Goal: Task Accomplishment & Management: Manage account settings

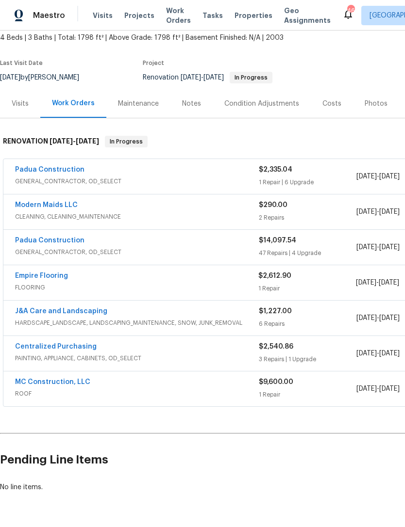
scroll to position [57, 0]
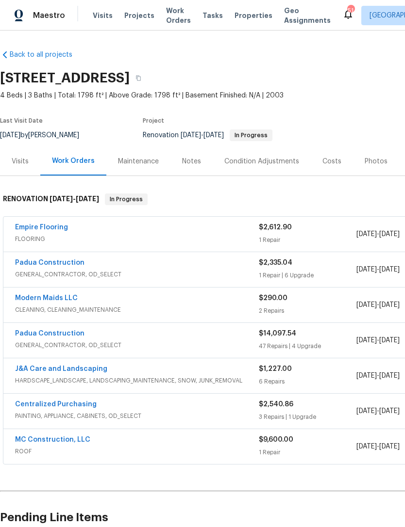
click at [53, 227] on link "Empire Flooring" at bounding box center [41, 227] width 53 height 7
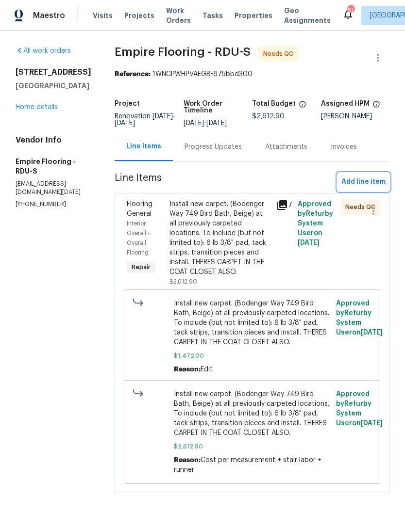
click at [368, 185] on span "Add line item" at bounding box center [363, 182] width 44 height 12
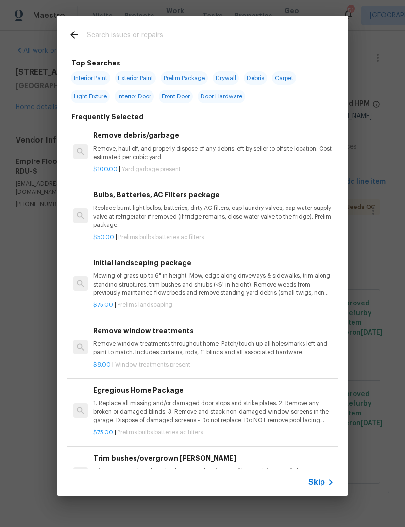
click at [150, 35] on input "text" at bounding box center [190, 36] width 206 height 15
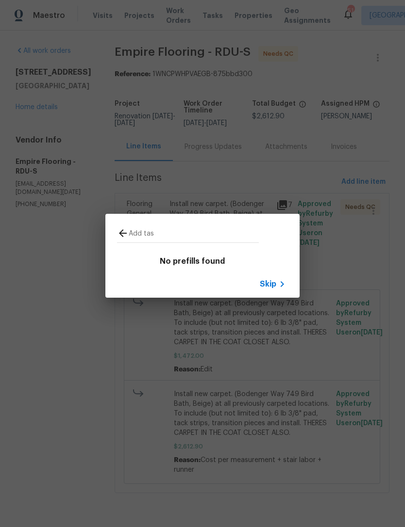
type input "Add task"
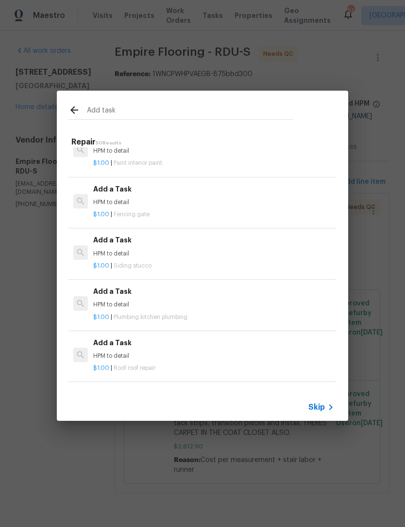
scroll to position [514, 0]
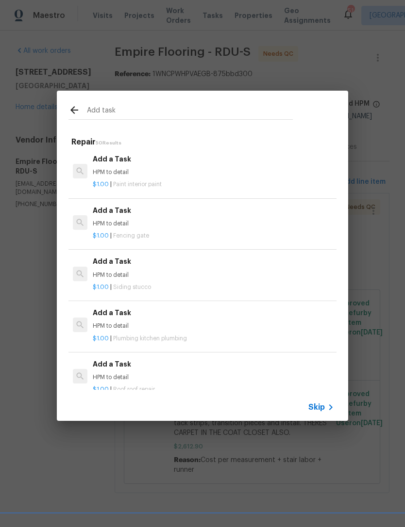
click at [144, 177] on div "$1.00 | Paint interior paint" at bounding box center [213, 183] width 241 height 12
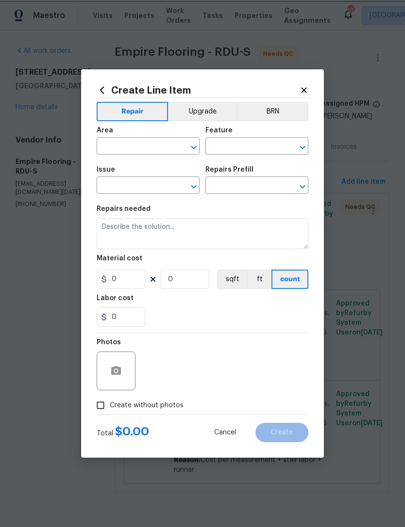
type input "Overall Paint"
type input "Interior Paint"
type input "Add a Task $1.00"
type textarea "HPM to detail"
type input "1"
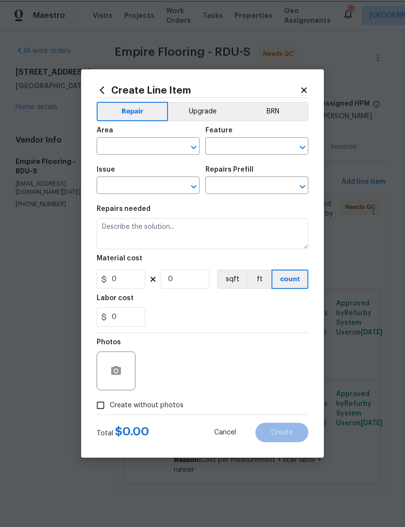
type input "1"
click at [145, 145] on input "text" at bounding box center [135, 147] width 76 height 15
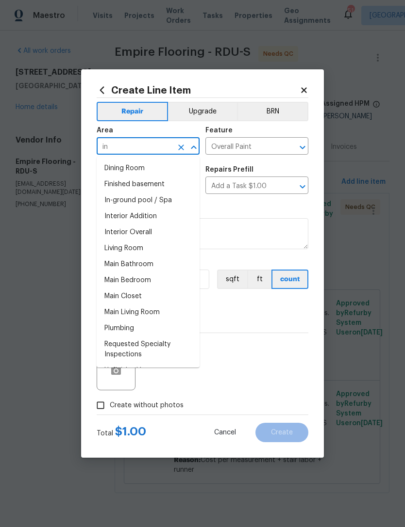
click at [159, 230] on li "Interior Overall" at bounding box center [148, 233] width 103 height 16
type input "Interior Overall"
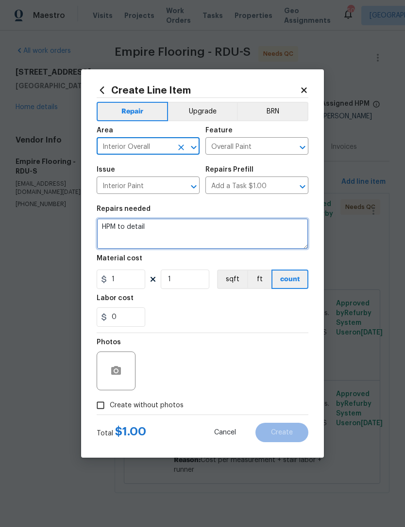
click at [114, 225] on textarea "HPM to detail" at bounding box center [203, 233] width 212 height 31
click at [113, 224] on textarea "HPM to detail" at bounding box center [203, 233] width 212 height 31
click at [119, 224] on textarea "HPM to detail" at bounding box center [203, 233] width 212 height 31
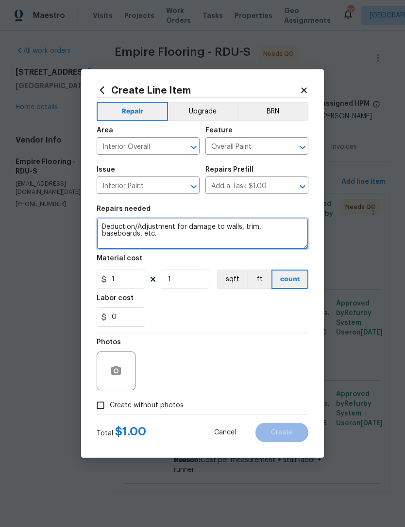
type textarea "Deduction/Adjustment for damage to walls, trim, baseboards, etc."
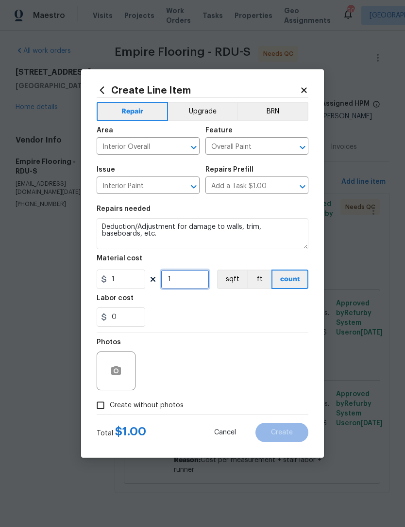
click at [189, 285] on input "1" at bounding box center [185, 279] width 49 height 19
type input "275"
click at [109, 406] on input "Create without photos" at bounding box center [100, 405] width 18 height 18
checkbox input "true"
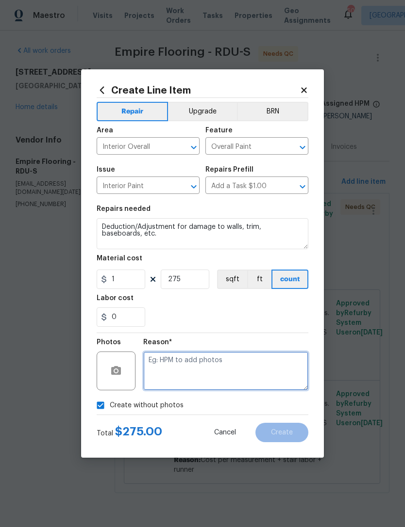
click at [196, 361] on textarea at bounding box center [225, 371] width 165 height 39
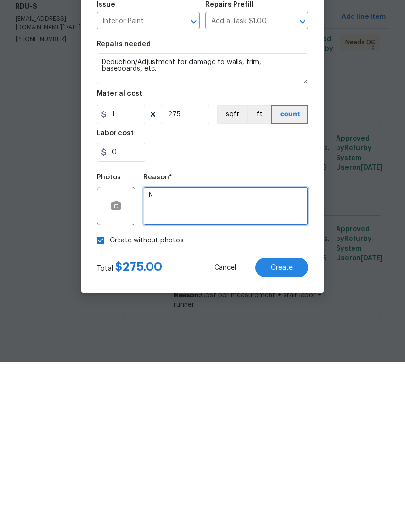
type textarea "N"
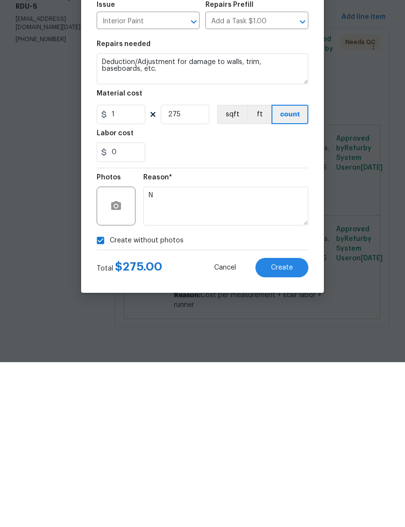
click at [293, 423] on button "Create" at bounding box center [281, 432] width 53 height 19
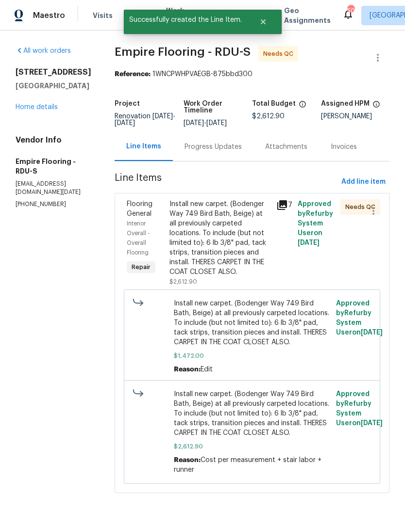
scroll to position [0, 0]
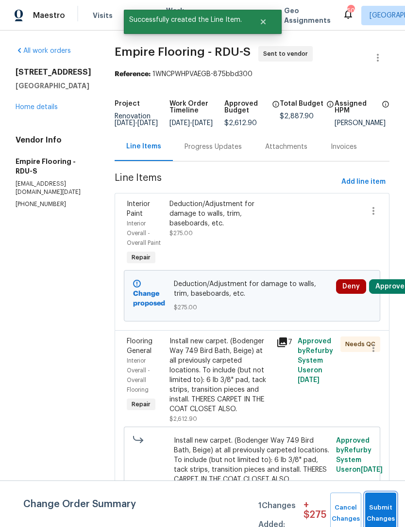
click at [375, 507] on button "Submit Changes" at bounding box center [380, 514] width 31 height 42
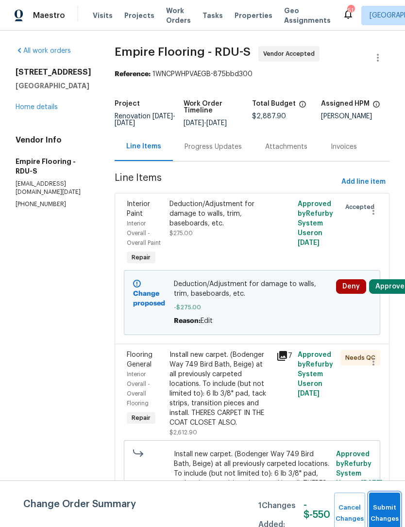
click at [389, 506] on button "Submit Changes" at bounding box center [384, 514] width 31 height 42
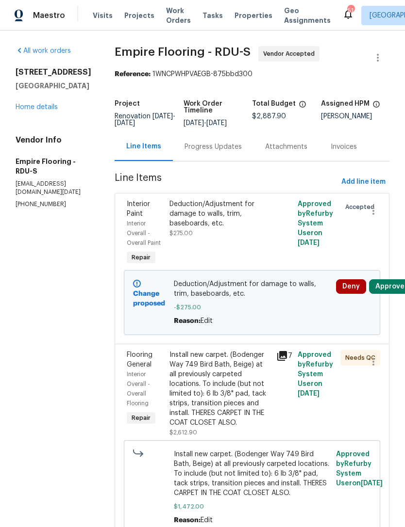
click at [269, 214] on div "Deduction/Adjustment for damage to walls, trim, baseboards, etc." at bounding box center [219, 213] width 101 height 29
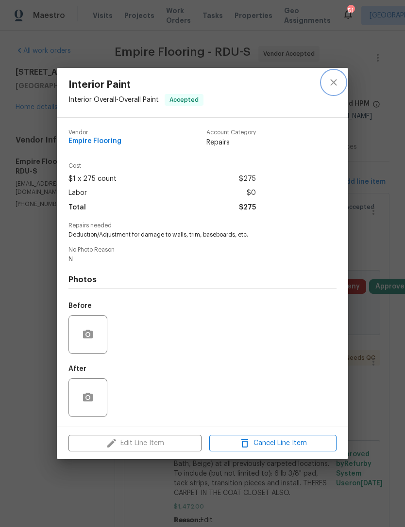
click at [333, 77] on icon "close" at bounding box center [333, 83] width 12 height 12
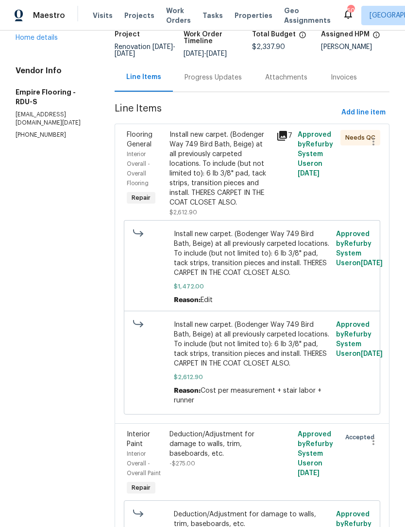
scroll to position [61, 0]
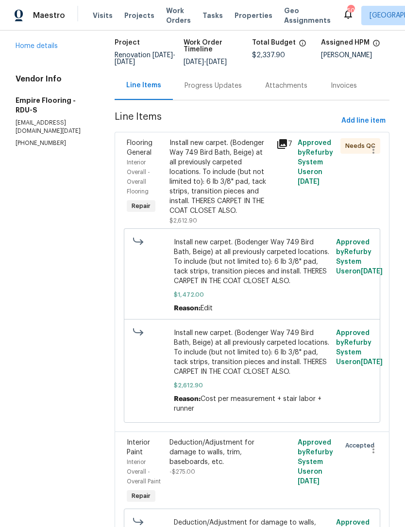
click at [235, 201] on div "Install new carpet. (Bodenger Way 749 Bird Bath, Beige) at all previously carpe…" at bounding box center [219, 177] width 101 height 78
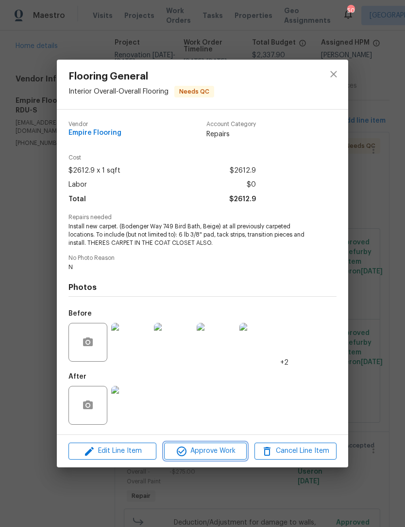
click at [220, 452] on span "Approve Work" at bounding box center [205, 451] width 76 height 12
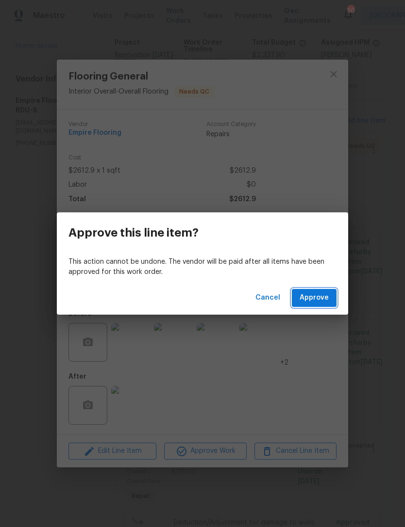
click at [322, 299] on span "Approve" at bounding box center [313, 298] width 29 height 12
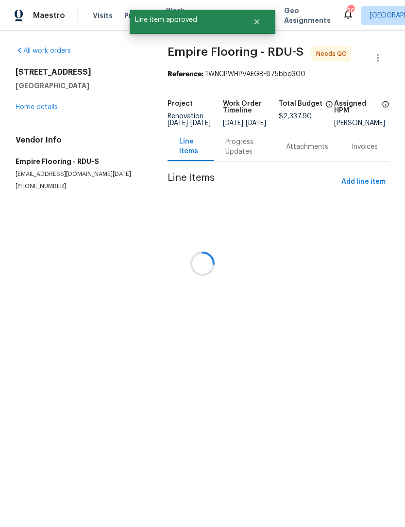
scroll to position [0, 0]
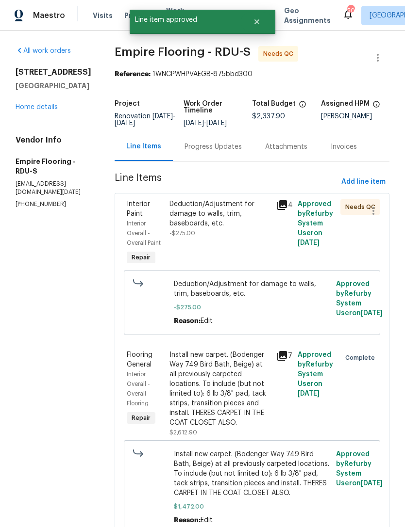
click at [228, 228] on div "Deduction/Adjustment for damage to walls, trim, baseboards, etc." at bounding box center [219, 213] width 101 height 29
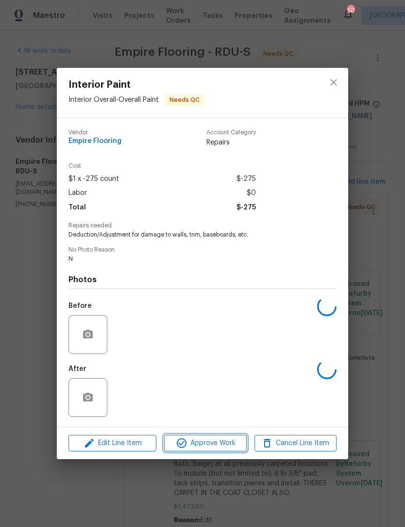
click at [228, 446] on span "Approve Work" at bounding box center [205, 444] width 76 height 12
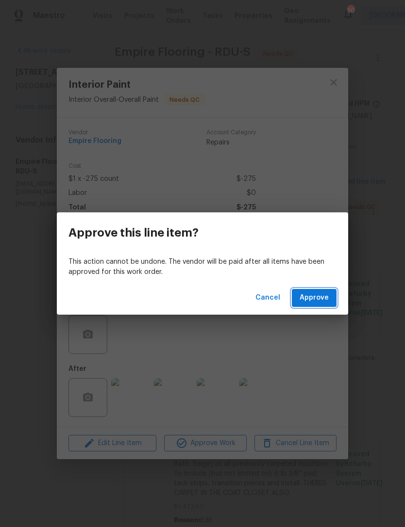
click at [319, 300] on span "Approve" at bounding box center [313, 298] width 29 height 12
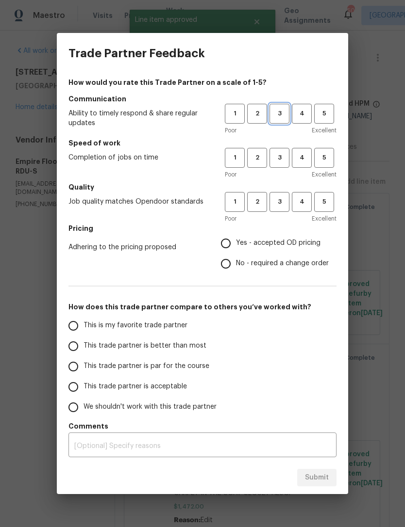
click at [278, 113] on span "3" at bounding box center [279, 113] width 18 height 11
click at [278, 156] on span "3" at bounding box center [279, 157] width 18 height 11
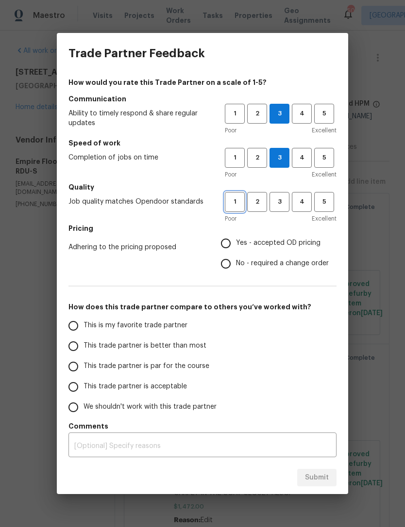
click at [235, 204] on span "1" at bounding box center [235, 201] width 18 height 11
click at [244, 245] on span "Yes - accepted OD pricing" at bounding box center [278, 243] width 84 height 10
click at [236, 245] on input "Yes - accepted OD pricing" at bounding box center [225, 243] width 20 height 20
radio input "true"
click at [142, 387] on span "This trade partner is acceptable" at bounding box center [134, 387] width 103 height 10
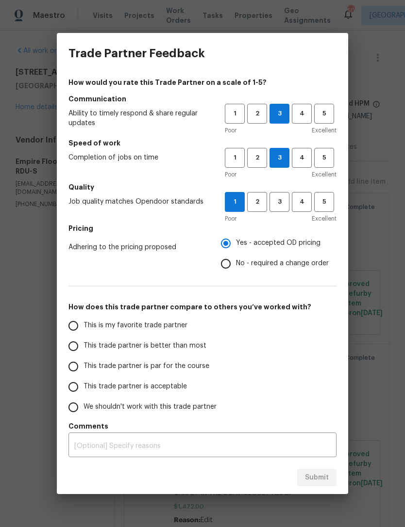
click at [83, 387] on input "This trade partner is acceptable" at bounding box center [73, 387] width 20 height 20
click at [323, 476] on span "Submit" at bounding box center [317, 478] width 24 height 12
radio input "true"
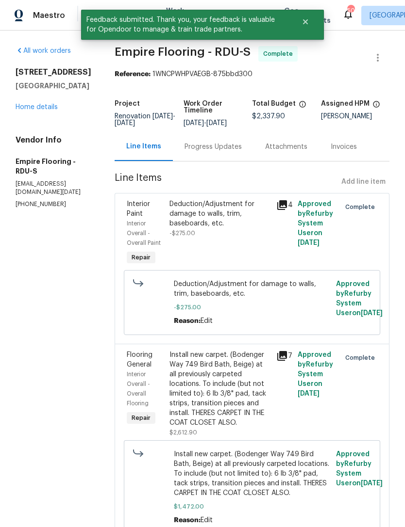
click at [40, 110] on link "Home details" at bounding box center [37, 107] width 42 height 7
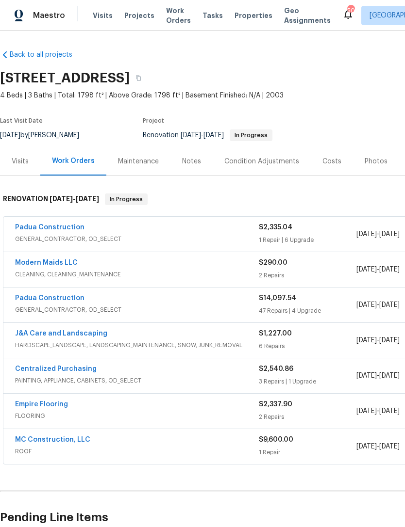
click at [60, 262] on link "Modern Maids LLC" at bounding box center [46, 263] width 63 height 7
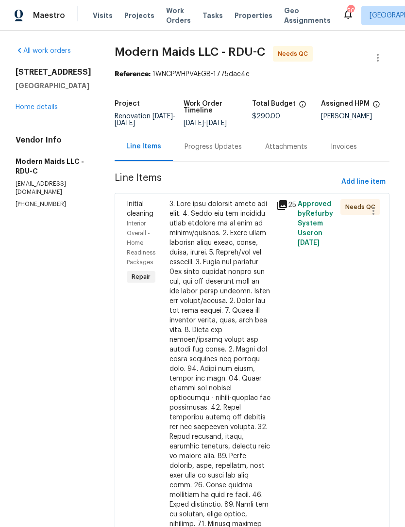
click at [240, 297] on div at bounding box center [219, 432] width 101 height 466
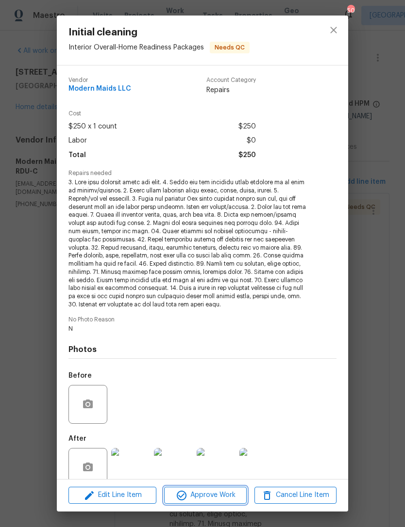
click at [236, 489] on button "Approve Work" at bounding box center [205, 495] width 82 height 17
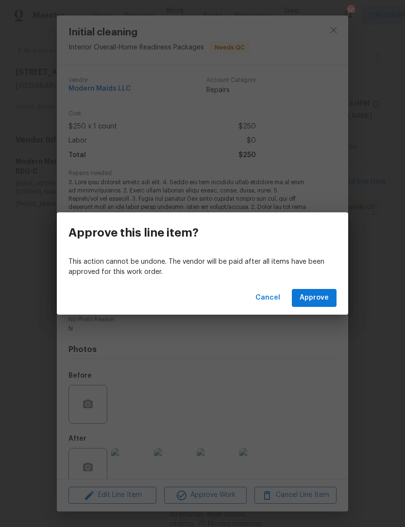
click at [324, 287] on div "Cancel Approve" at bounding box center [202, 297] width 291 height 33
click at [327, 297] on span "Approve" at bounding box center [313, 298] width 29 height 12
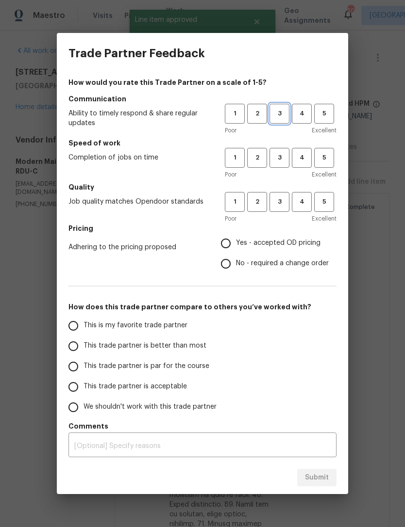
click at [285, 113] on span "3" at bounding box center [279, 113] width 18 height 11
click at [286, 155] on span "3" at bounding box center [279, 157] width 18 height 11
click at [280, 202] on span "3" at bounding box center [279, 201] width 18 height 11
click at [240, 242] on span "Yes - accepted OD pricing" at bounding box center [278, 243] width 84 height 10
click at [236, 242] on input "Yes - accepted OD pricing" at bounding box center [225, 243] width 20 height 20
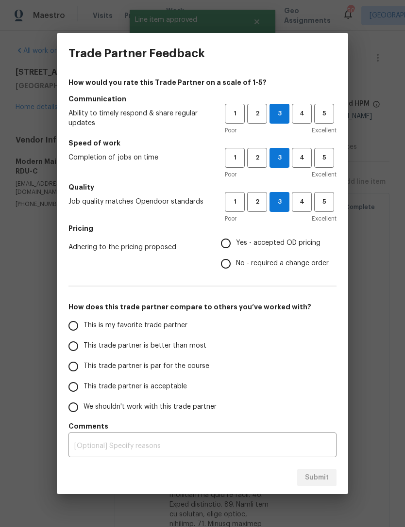
radio input "true"
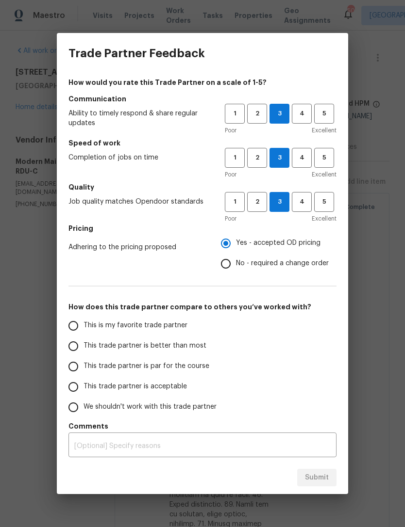
click at [159, 385] on span "This trade partner is acceptable" at bounding box center [134, 387] width 103 height 10
click at [83, 385] on input "This trade partner is acceptable" at bounding box center [73, 387] width 20 height 20
click at [326, 476] on span "Submit" at bounding box center [317, 478] width 24 height 12
radio input "true"
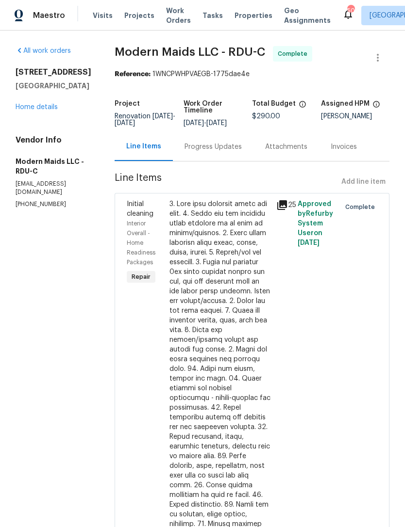
click at [30, 105] on link "Home details" at bounding box center [37, 107] width 42 height 7
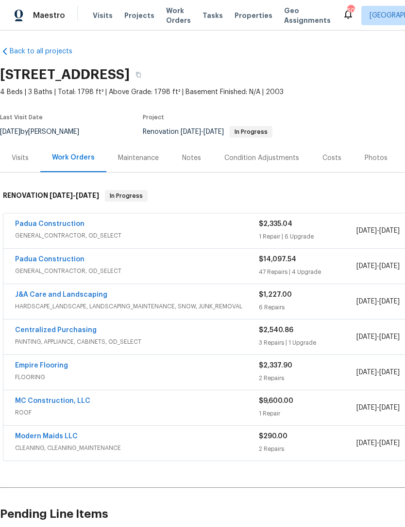
scroll to position [3, 0]
click at [53, 224] on link "Padua Construction" at bounding box center [49, 224] width 69 height 7
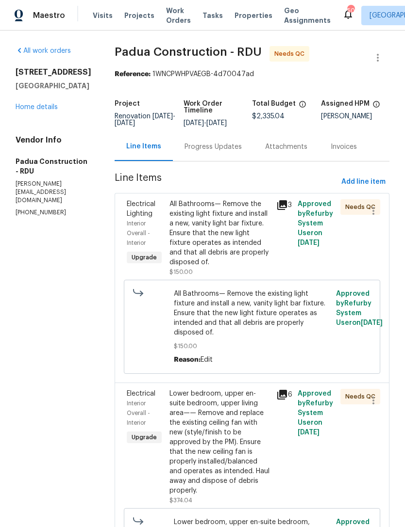
click at [225, 233] on div "All Bathrooms— Remove the existing light fixture and install a new, vanity ligh…" at bounding box center [219, 233] width 101 height 68
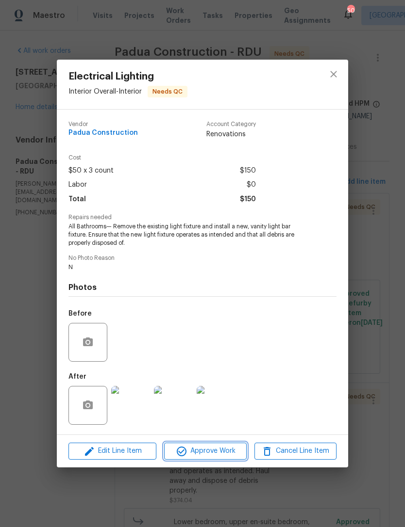
click at [226, 451] on span "Approve Work" at bounding box center [205, 451] width 76 height 12
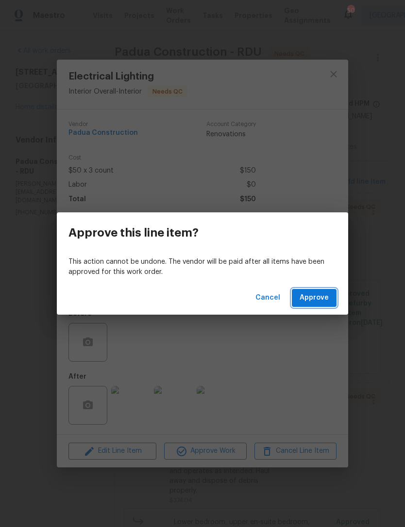
click at [314, 294] on span "Approve" at bounding box center [313, 298] width 29 height 12
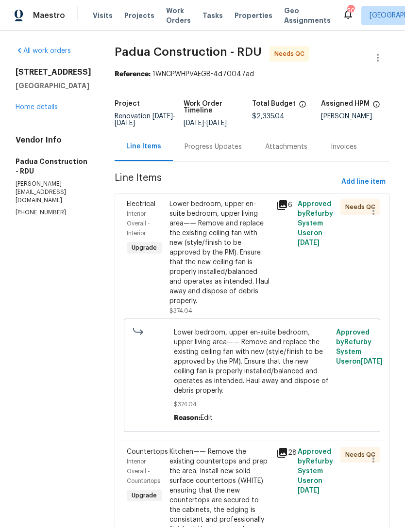
click at [218, 247] on div "Lower bedroom, upper en-suite bedroom, upper living area—— Remove and replace t…" at bounding box center [219, 252] width 101 height 107
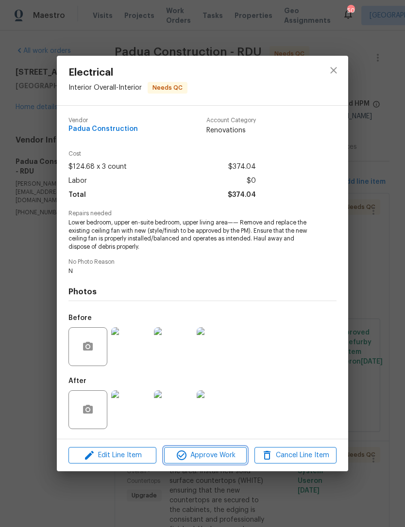
click at [219, 454] on span "Approve Work" at bounding box center [205, 456] width 76 height 12
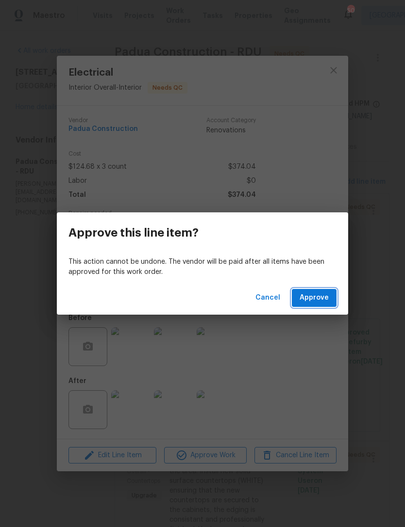
click at [330, 294] on button "Approve" at bounding box center [314, 298] width 45 height 18
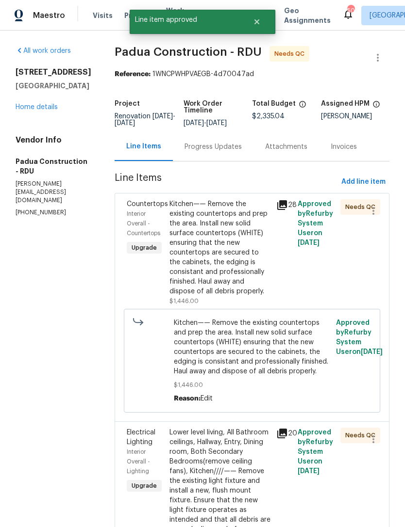
click at [217, 262] on div "Kitchen—— Remove the existing countertops and prep the area. Install new solid …" at bounding box center [219, 247] width 101 height 97
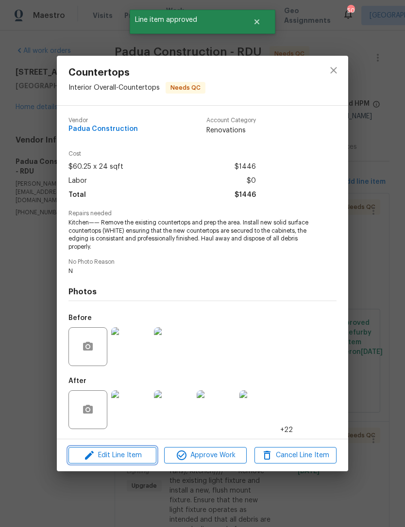
click at [138, 455] on span "Edit Line Item" at bounding box center [112, 456] width 82 height 12
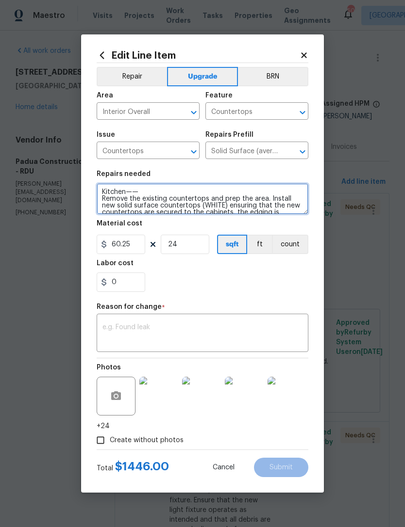
click at [115, 197] on textarea "Kitchen—— Remove the existing countertops and prep the area. Install new solid …" at bounding box center [203, 198] width 212 height 31
click at [114, 197] on textarea "Kitchen—— Remove the existing countertops and prep the area. Install new solid …" at bounding box center [203, 198] width 212 height 31
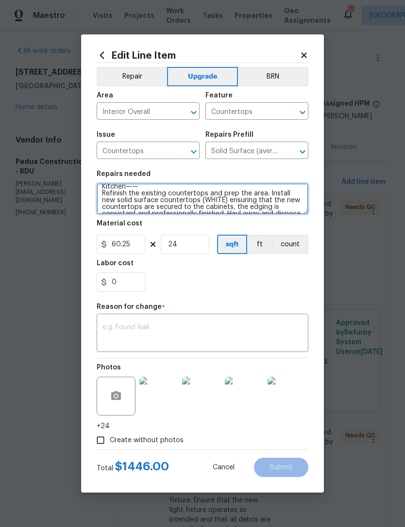
scroll to position [6, 0]
click at [277, 195] on textarea "Kitchen—— Refinish the existing countertops and prep the area. Install new soli…" at bounding box center [203, 198] width 212 height 31
type textarea "Kitchen—— Refinish the existing countertops and prep the area. Refinish new sol…"
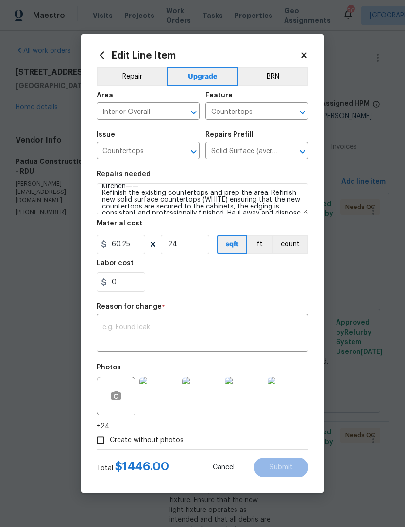
click at [247, 278] on div "0" at bounding box center [203, 282] width 212 height 19
click at [161, 330] on textarea at bounding box center [202, 334] width 200 height 20
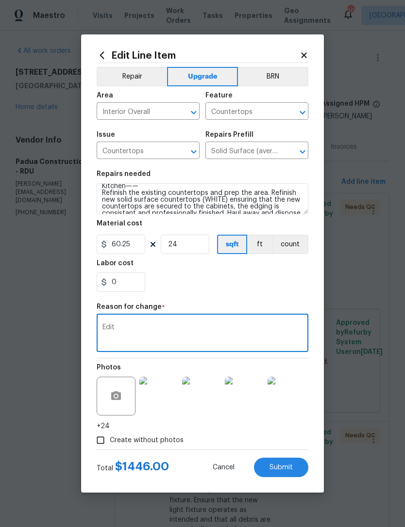
type textarea "Edit"
click at [198, 288] on div "0" at bounding box center [203, 282] width 212 height 19
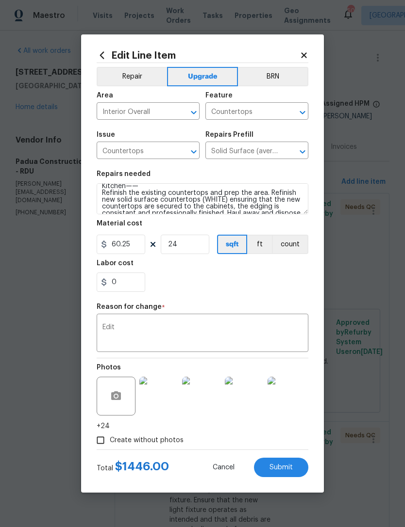
click at [293, 472] on button "Submit" at bounding box center [281, 467] width 54 height 19
type textarea "Kitchen—— Remove the existing countertops and prep the area. Install new solid …"
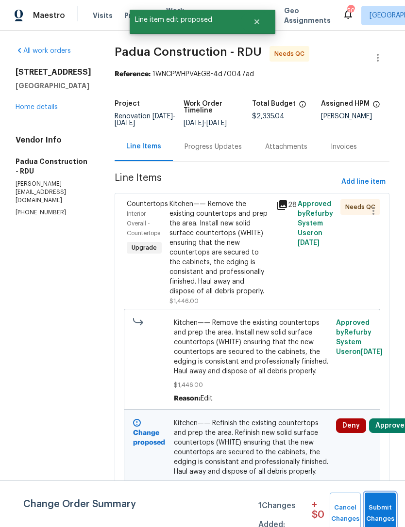
click at [384, 508] on span "Submit Changes" at bounding box center [379, 514] width 21 height 22
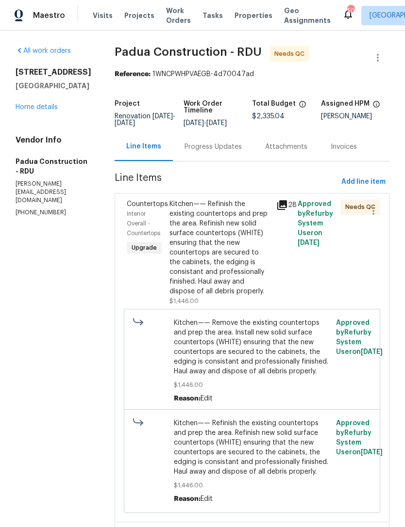
click at [186, 255] on div "Kitchen—— Refinish the existing countertops and prep the area. Refinish new sol…" at bounding box center [219, 247] width 101 height 97
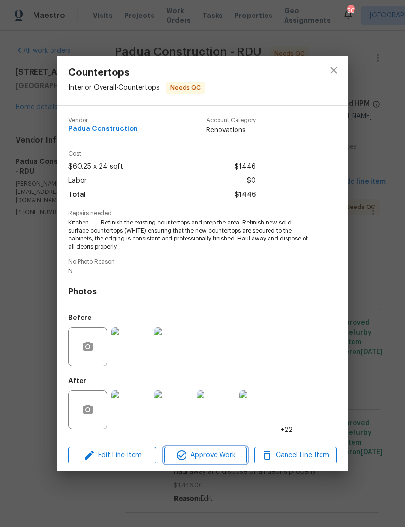
click at [222, 457] on span "Approve Work" at bounding box center [205, 456] width 76 height 12
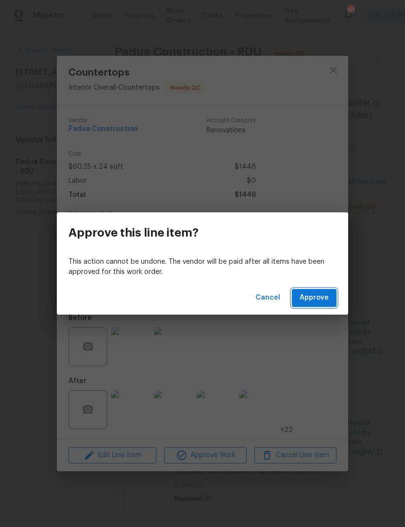
click at [320, 292] on button "Approve" at bounding box center [314, 298] width 45 height 18
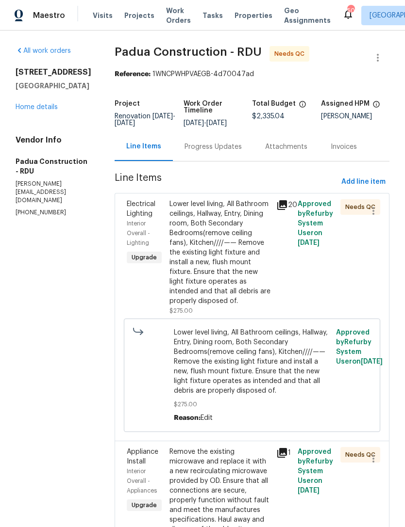
click at [233, 245] on div "Lower level living, All Bathroom ceilings, Hallway, Entry, Dining room, Both Se…" at bounding box center [219, 252] width 101 height 107
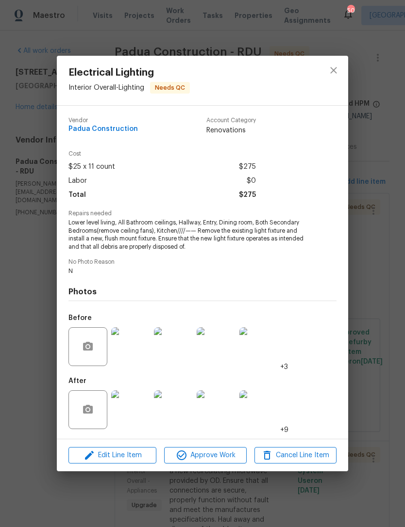
click at [217, 446] on div "Edit Line Item Approve Work Cancel Line Item" at bounding box center [202, 456] width 291 height 33
click at [218, 457] on span "Approve Work" at bounding box center [205, 456] width 76 height 12
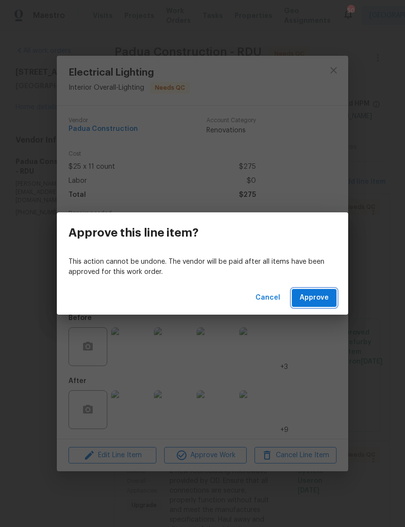
click at [311, 291] on button "Approve" at bounding box center [314, 298] width 45 height 18
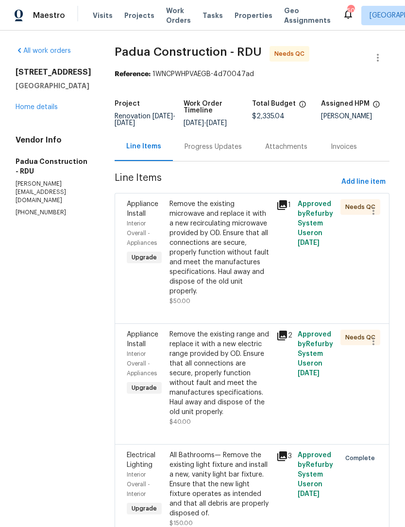
click at [221, 257] on div "Remove the existing microwave and replace it with a new recirculating microwave…" at bounding box center [219, 247] width 101 height 97
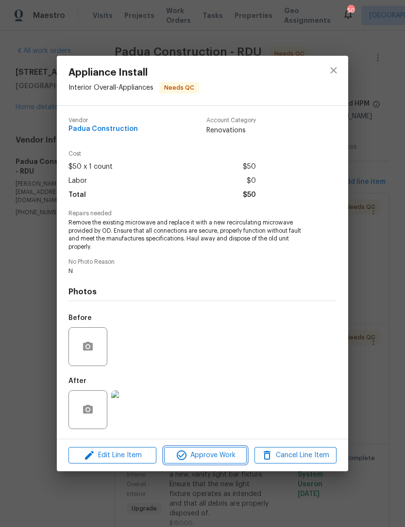
click at [225, 453] on span "Approve Work" at bounding box center [205, 456] width 76 height 12
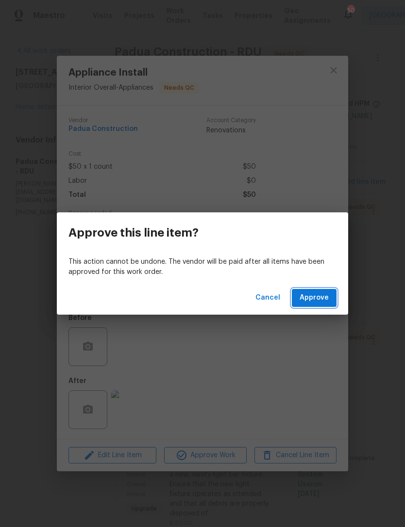
click at [321, 297] on span "Approve" at bounding box center [313, 298] width 29 height 12
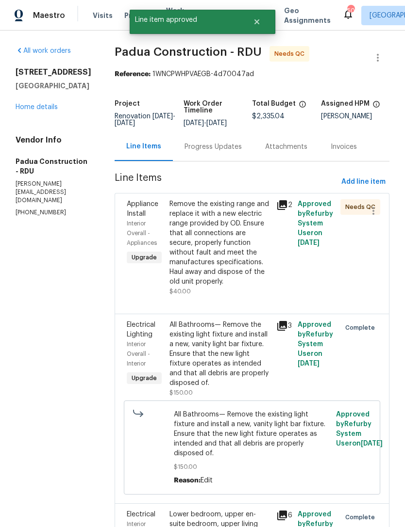
click at [232, 255] on div "Remove the existing range and replace it with a new electric range provided by …" at bounding box center [219, 242] width 101 height 87
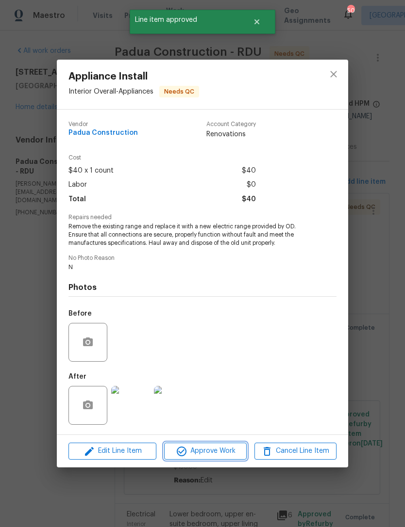
click at [231, 450] on span "Approve Work" at bounding box center [205, 451] width 76 height 12
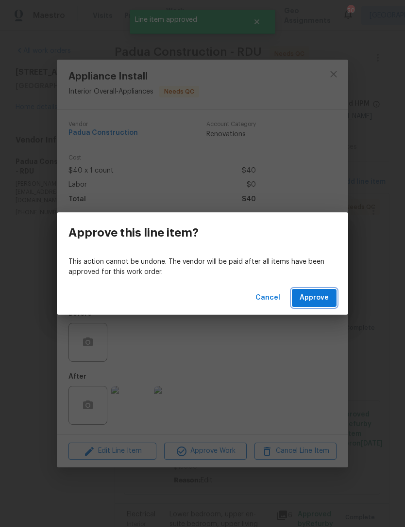
click at [323, 296] on span "Approve" at bounding box center [313, 298] width 29 height 12
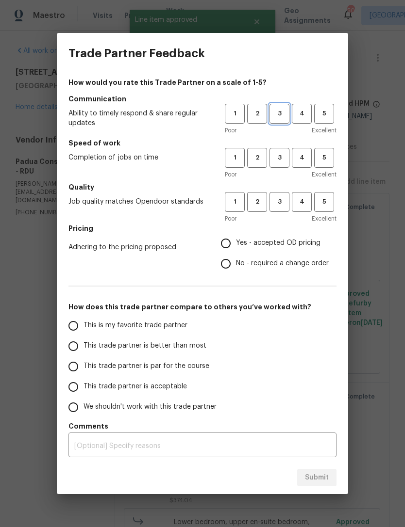
click at [283, 113] on span "3" at bounding box center [279, 113] width 18 height 11
click at [282, 158] on span "3" at bounding box center [279, 157] width 18 height 11
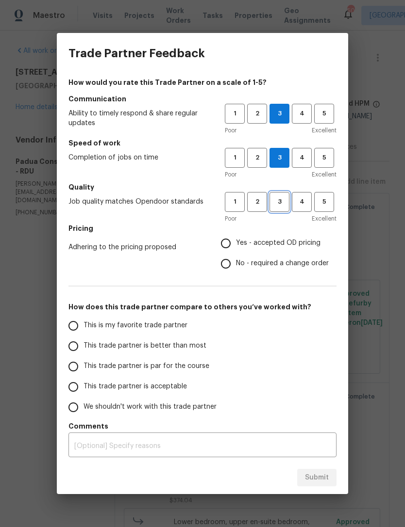
click at [283, 200] on span "3" at bounding box center [279, 201] width 18 height 11
click at [79, 391] on input "This trade partner is acceptable" at bounding box center [73, 387] width 20 height 20
radio input "true"
click at [328, 478] on div "Submit" at bounding box center [202, 477] width 291 height 33
click at [271, 246] on span "Yes - accepted OD pricing" at bounding box center [278, 243] width 84 height 10
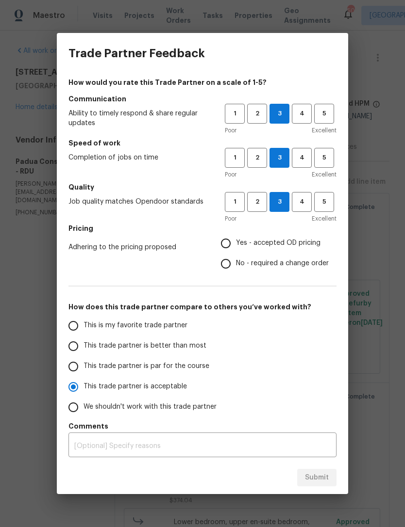
click at [236, 246] on input "Yes - accepted OD pricing" at bounding box center [225, 243] width 20 height 20
click at [324, 485] on button "Submit" at bounding box center [316, 478] width 39 height 18
radio input "false"
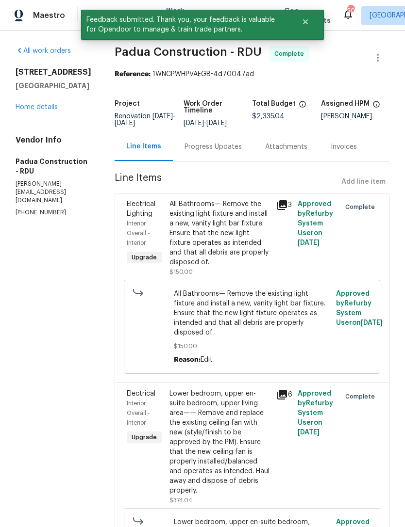
scroll to position [0, 0]
click at [45, 111] on link "Home details" at bounding box center [37, 107] width 42 height 7
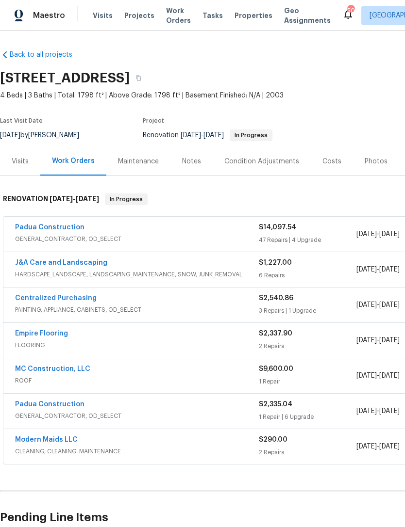
click at [49, 228] on link "Padua Construction" at bounding box center [49, 227] width 69 height 7
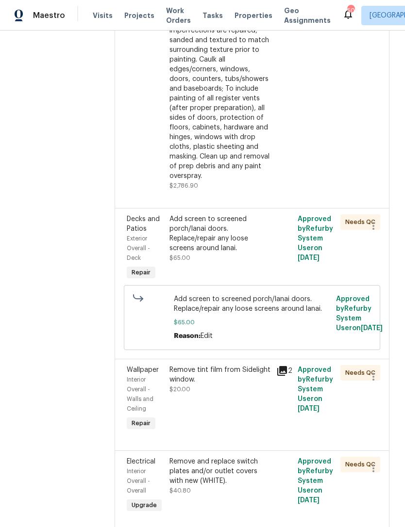
scroll to position [249, 0]
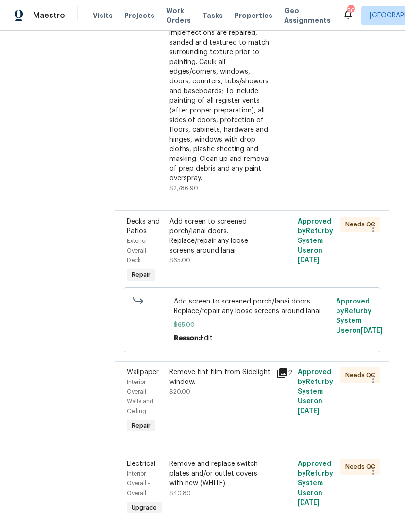
click at [243, 219] on div "Add screen to screened porch/lanai doors. Replace/repair any loose screens arou…" at bounding box center [219, 241] width 101 height 49
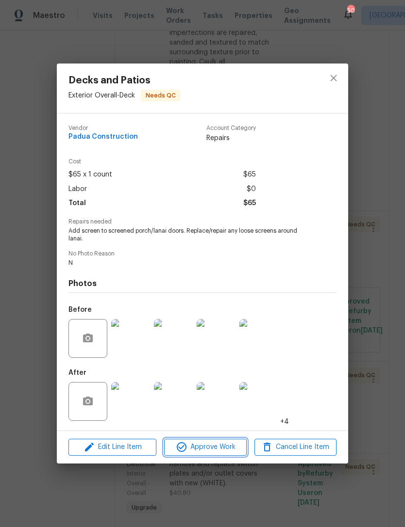
click at [228, 451] on span "Approve Work" at bounding box center [205, 447] width 76 height 12
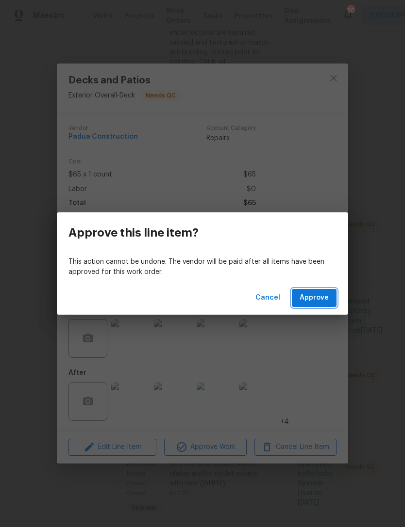
click at [323, 298] on span "Approve" at bounding box center [313, 298] width 29 height 12
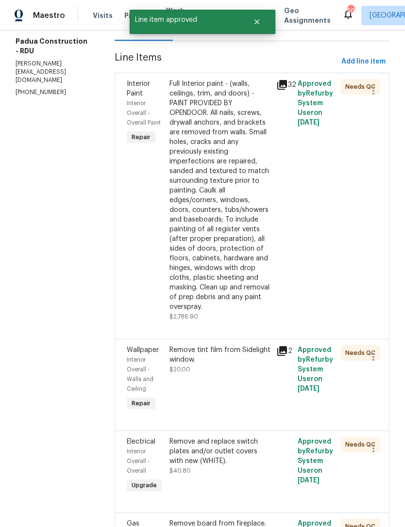
scroll to position [134, 0]
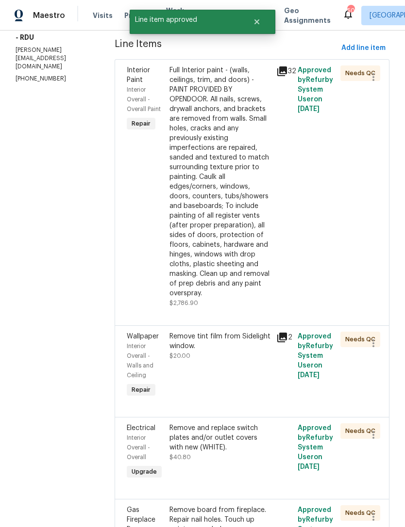
click at [257, 354] on div "Remove tint film from Sidelight window. $20.00" at bounding box center [219, 366] width 107 height 74
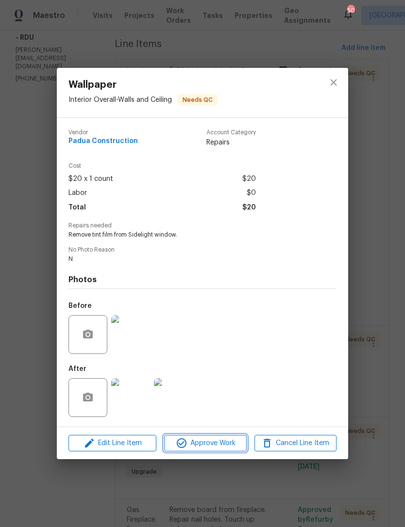
click at [218, 442] on span "Approve Work" at bounding box center [205, 444] width 76 height 12
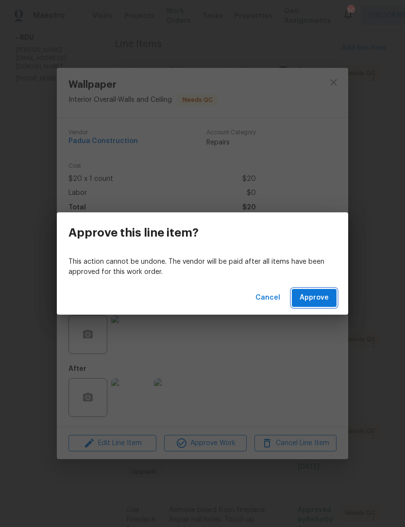
click at [328, 298] on button "Approve" at bounding box center [314, 298] width 45 height 18
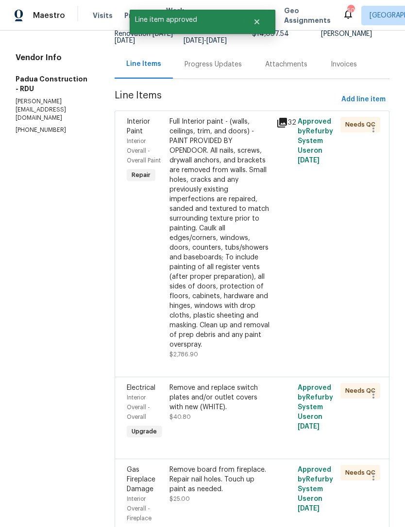
scroll to position [87, 0]
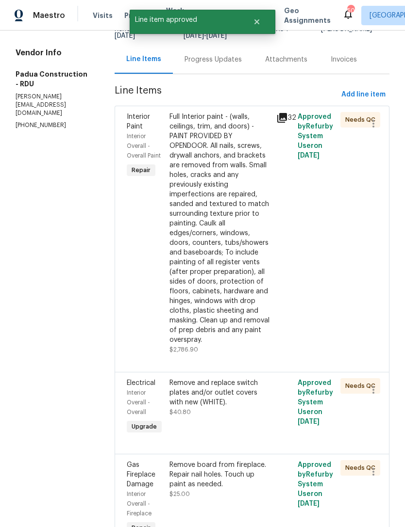
click at [225, 378] on div "Remove and replace switch plates and/or outlet covers with new (WHITE)." at bounding box center [219, 392] width 101 height 29
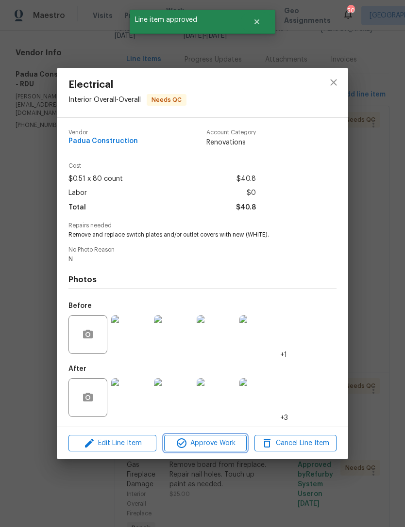
click at [224, 445] on span "Approve Work" at bounding box center [205, 444] width 76 height 12
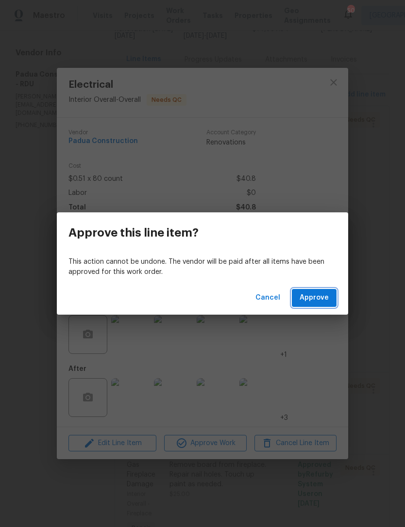
click at [321, 299] on span "Approve" at bounding box center [313, 298] width 29 height 12
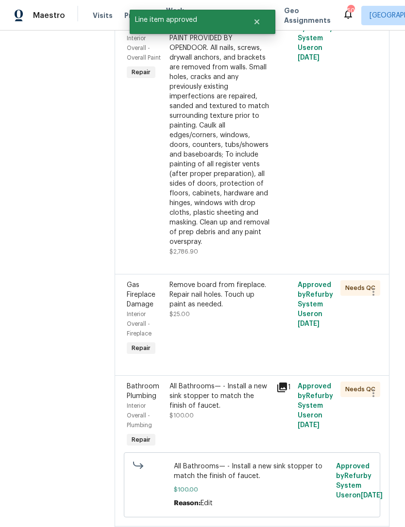
scroll to position [186, 0]
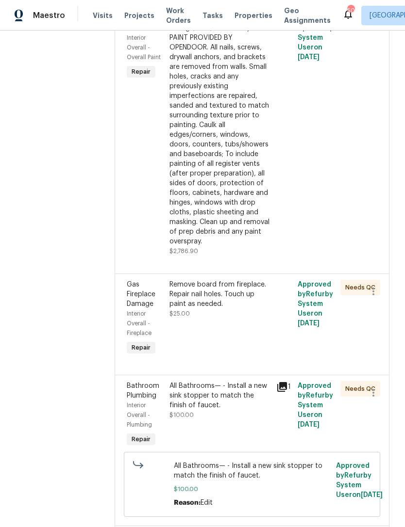
click at [227, 291] on div "Remove board from fireplace. Repair nail holes. Touch up paint as needed. $25.00" at bounding box center [219, 318] width 107 height 83
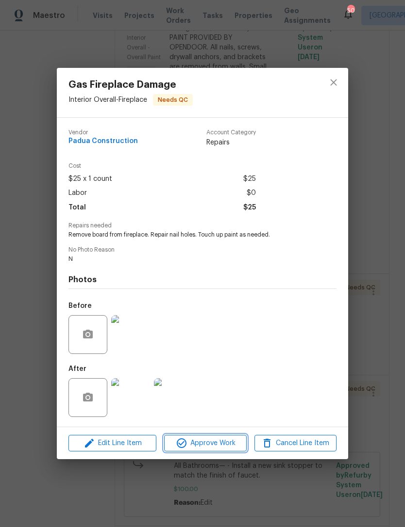
click at [218, 449] on span "Approve Work" at bounding box center [205, 444] width 76 height 12
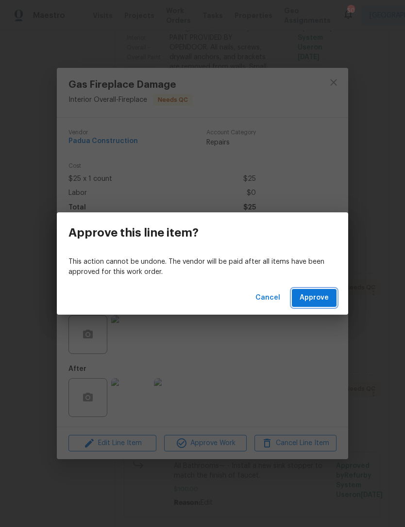
click at [330, 300] on button "Approve" at bounding box center [314, 298] width 45 height 18
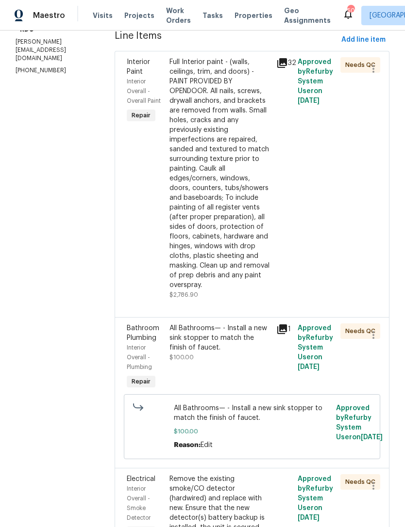
scroll to position [143, 0]
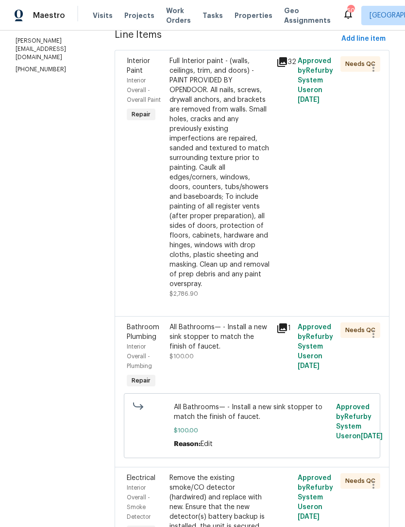
click at [221, 323] on div "All Bathrooms— - Install a new sink stopper to match the finish of faucet." at bounding box center [219, 337] width 101 height 29
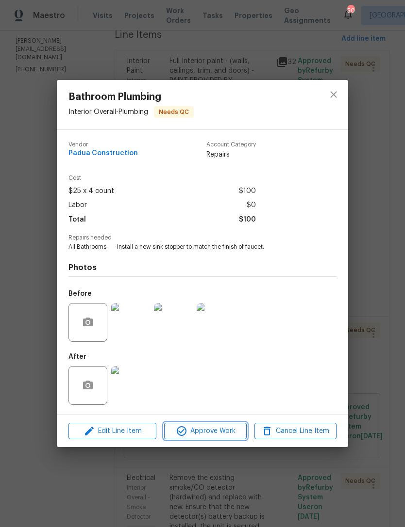
click at [218, 436] on span "Approve Work" at bounding box center [205, 431] width 76 height 12
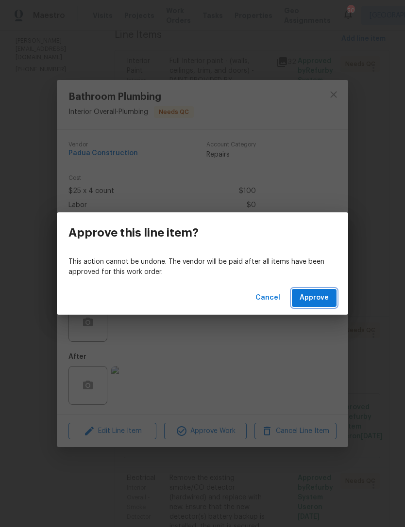
click at [325, 295] on span "Approve" at bounding box center [313, 298] width 29 height 12
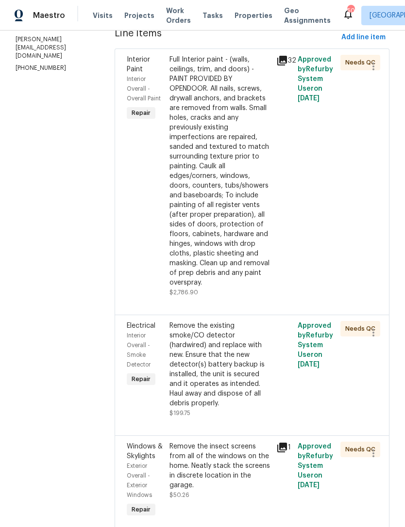
scroll to position [146, 0]
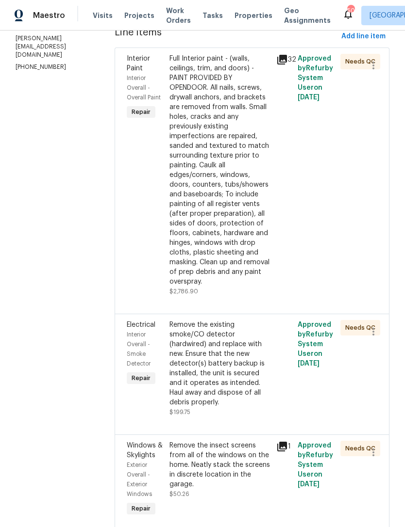
click at [225, 345] on div "Remove the existing smoke/CO detector (hardwired) and replace with new. Ensure …" at bounding box center [219, 363] width 101 height 87
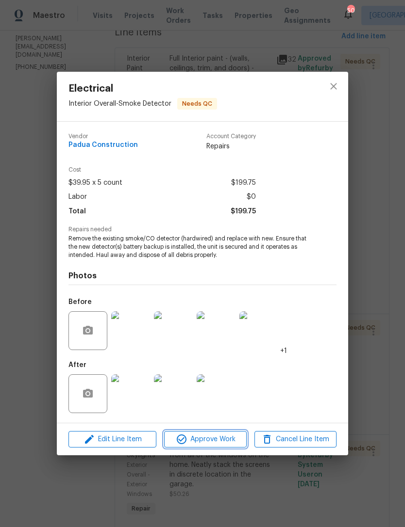
click at [216, 438] on span "Approve Work" at bounding box center [205, 440] width 76 height 12
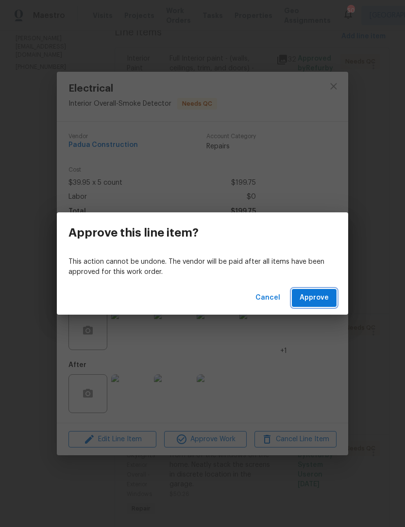
click at [316, 300] on span "Approve" at bounding box center [313, 298] width 29 height 12
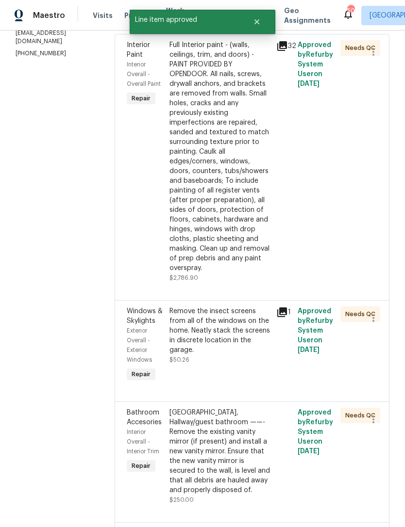
scroll to position [161, 0]
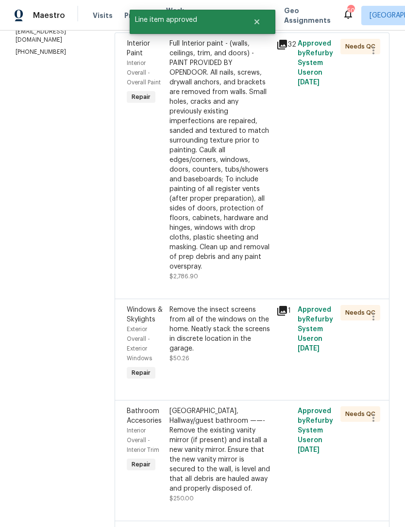
click at [221, 316] on div "Remove the insect screens from all of the windows on the home. Neatly stack the…" at bounding box center [219, 334] width 101 height 58
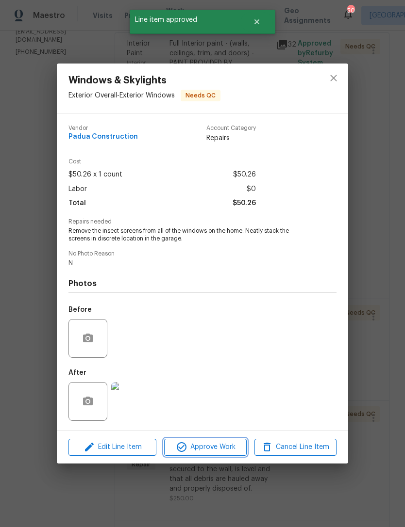
click at [223, 444] on span "Approve Work" at bounding box center [205, 447] width 76 height 12
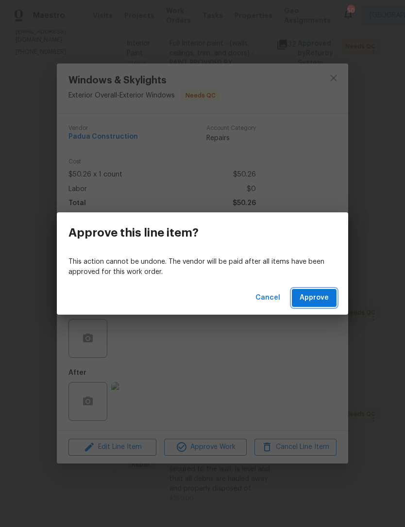
click at [321, 299] on span "Approve" at bounding box center [313, 298] width 29 height 12
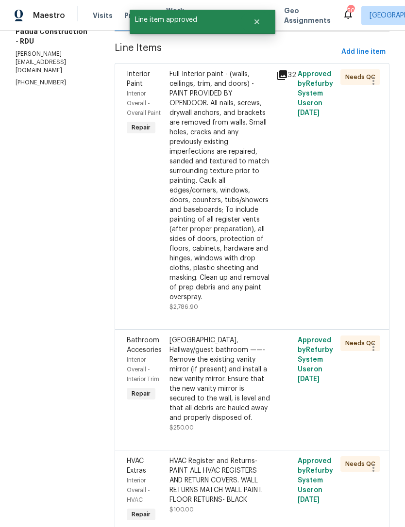
scroll to position [139, 0]
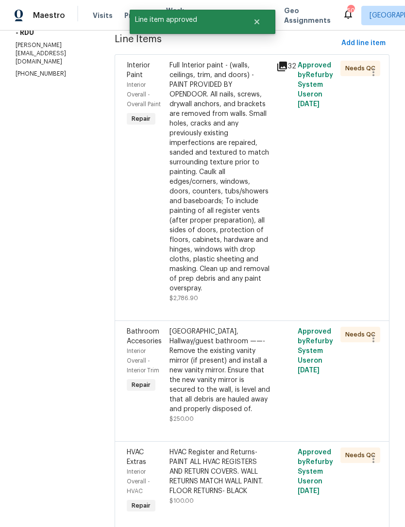
click at [215, 349] on div "Lower bathroom, Hallway/guest bathroom ——- Remove the existing vanity mirror (i…" at bounding box center [219, 370] width 101 height 87
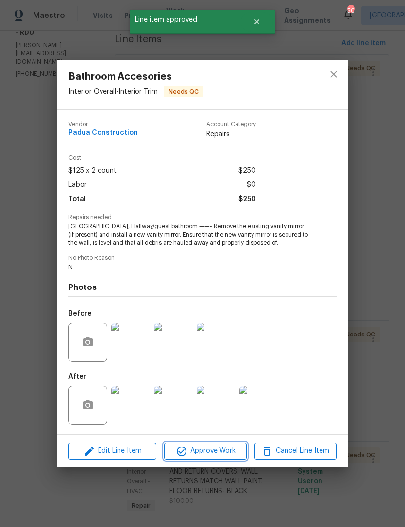
click at [224, 455] on span "Approve Work" at bounding box center [205, 451] width 76 height 12
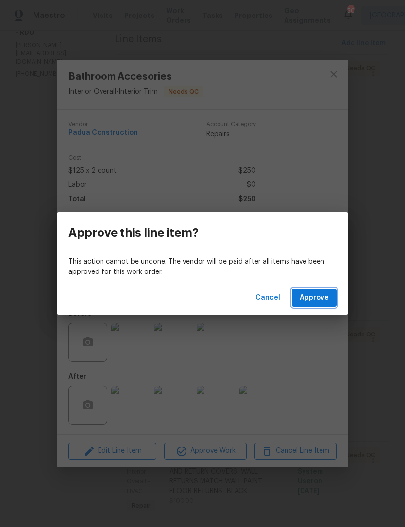
click at [320, 301] on span "Approve" at bounding box center [313, 298] width 29 height 12
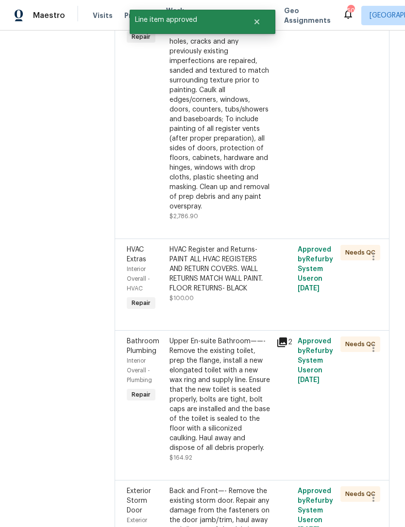
scroll to position [221, 0]
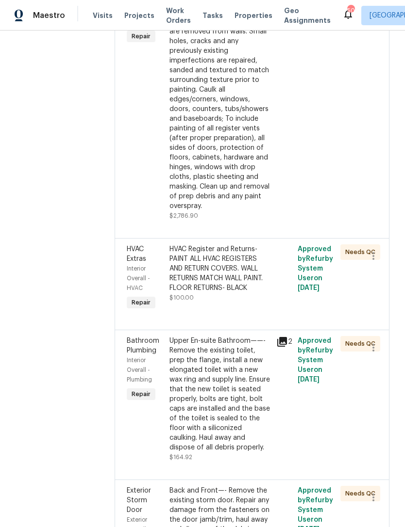
click at [232, 249] on div "HVAC Register and Returns- PAINT ALL HVAC REGISTERS AND RETURN COVERS. WALL RET…" at bounding box center [219, 268] width 101 height 49
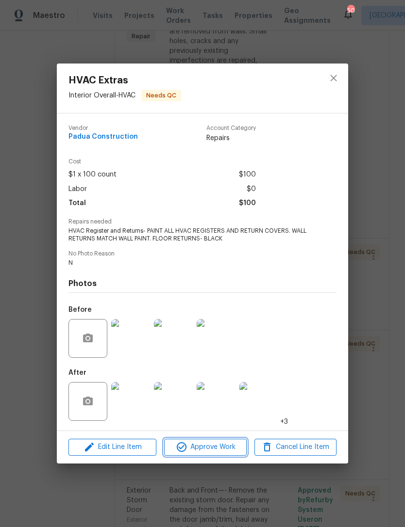
click at [222, 447] on span "Approve Work" at bounding box center [205, 447] width 76 height 12
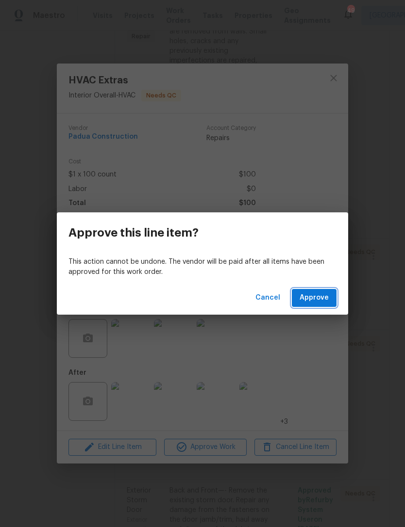
click at [323, 294] on span "Approve" at bounding box center [313, 298] width 29 height 12
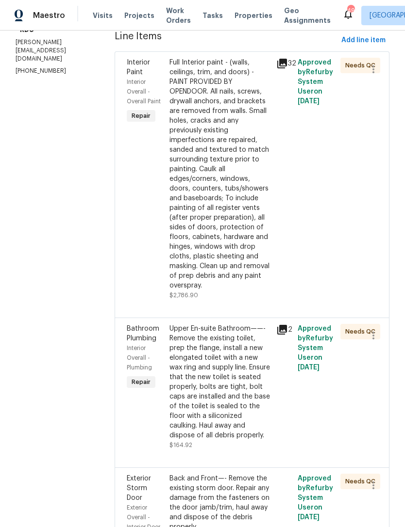
scroll to position [152, 0]
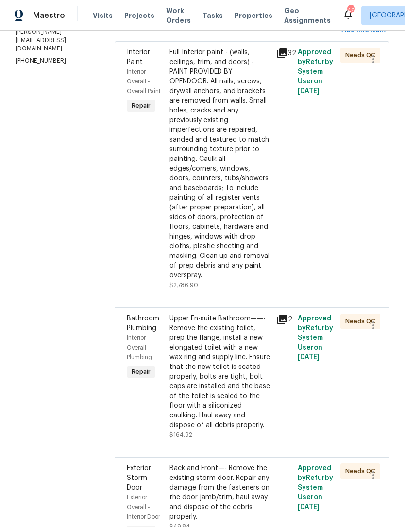
click at [232, 361] on div "Upper En-suite Bathroom——- Remove the existing toilet, prep the flange, install…" at bounding box center [219, 372] width 101 height 116
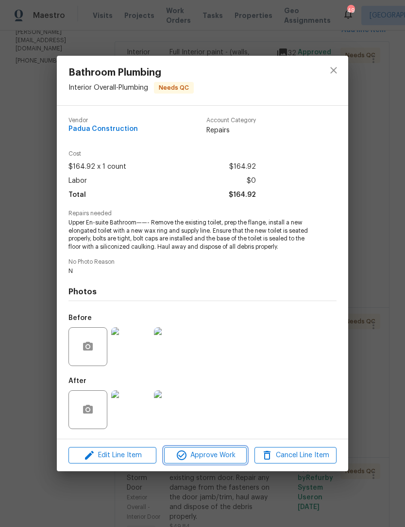
click at [218, 449] on button "Approve Work" at bounding box center [205, 455] width 82 height 17
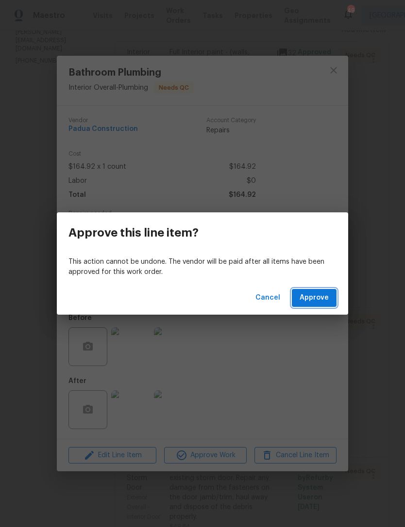
click at [319, 301] on span "Approve" at bounding box center [313, 298] width 29 height 12
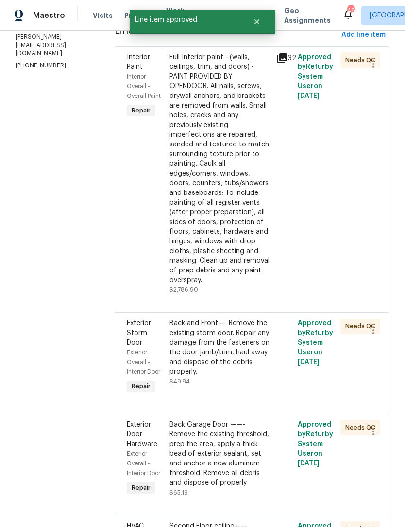
scroll to position [155, 0]
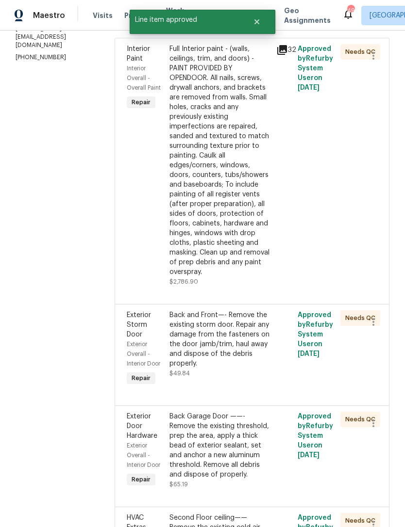
click at [229, 311] on div "Back and Front—- Remove the existing storm door. Repair any damage from the fas…" at bounding box center [219, 339] width 101 height 58
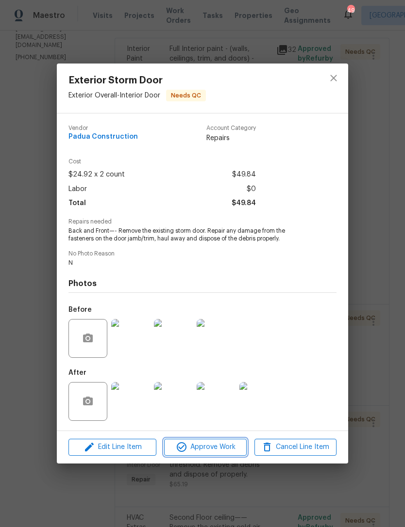
click at [213, 446] on span "Approve Work" at bounding box center [205, 447] width 76 height 12
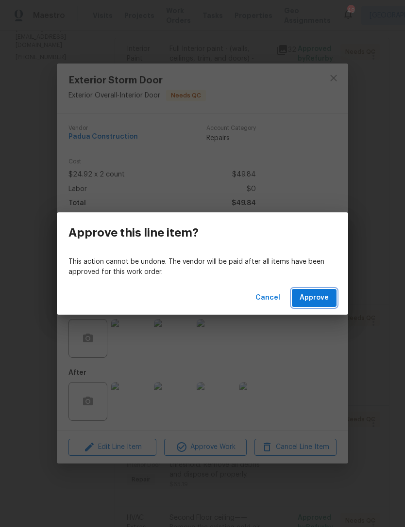
click at [311, 293] on span "Approve" at bounding box center [313, 298] width 29 height 12
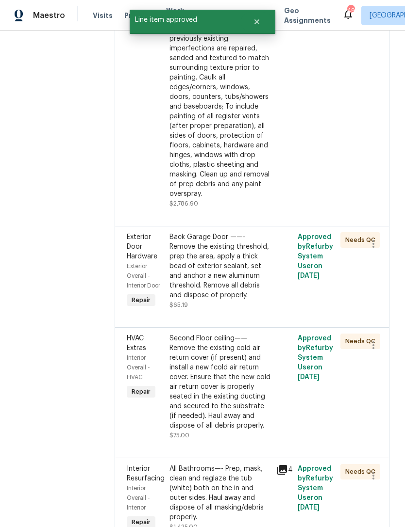
scroll to position [238, 0]
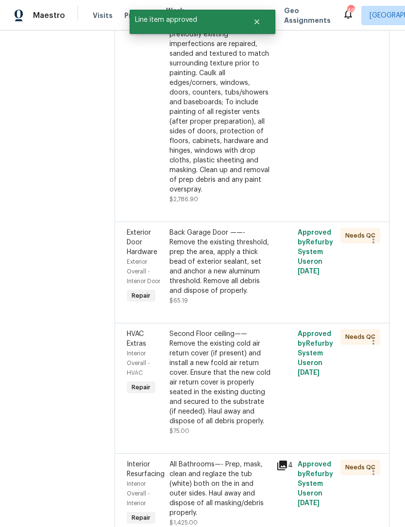
click at [232, 242] on div "Back Garage Door ——- Remove the existing threshold, prep the area, apply a thic…" at bounding box center [219, 262] width 101 height 68
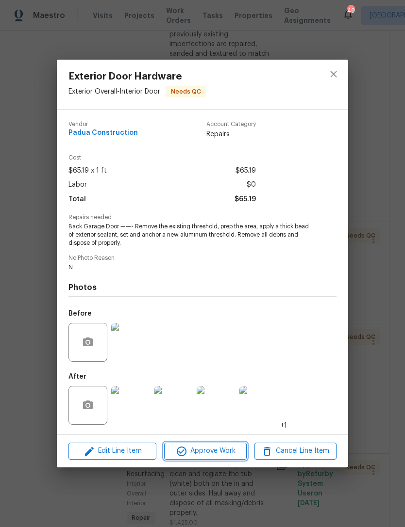
click at [227, 451] on span "Approve Work" at bounding box center [205, 451] width 76 height 12
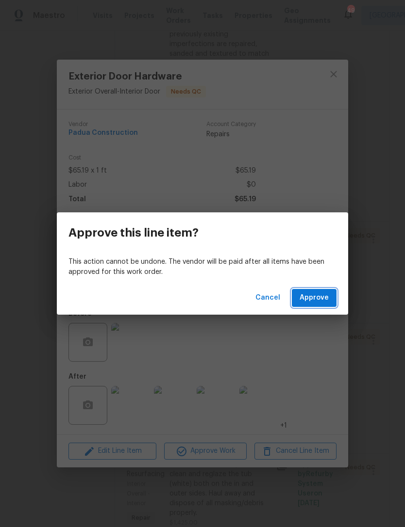
click at [326, 298] on span "Approve" at bounding box center [313, 298] width 29 height 12
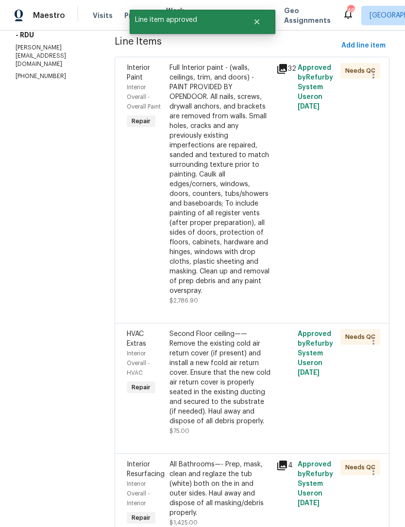
scroll to position [140, 0]
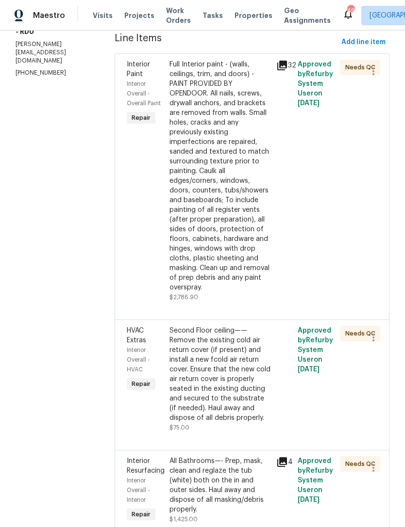
click at [238, 359] on div "Second Floor ceiling—— Remove the existing cold air return cover (if present) a…" at bounding box center [219, 374] width 101 height 97
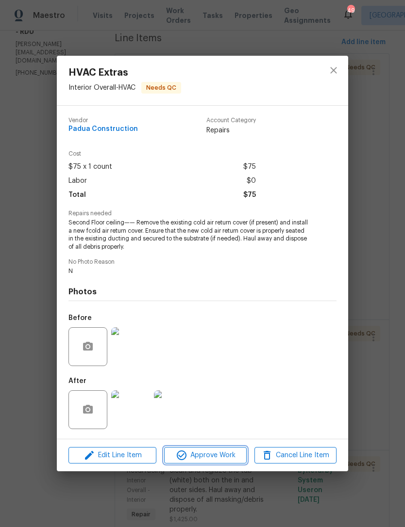
click at [230, 457] on span "Approve Work" at bounding box center [205, 456] width 76 height 12
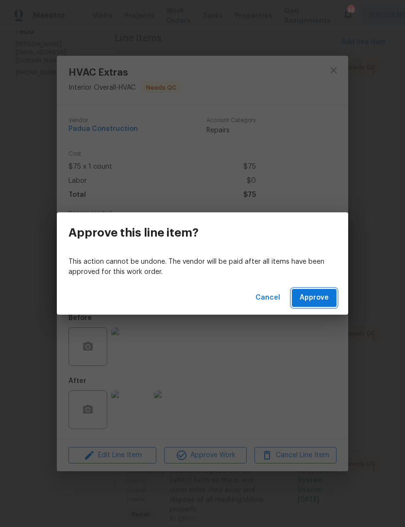
click at [324, 297] on span "Approve" at bounding box center [313, 298] width 29 height 12
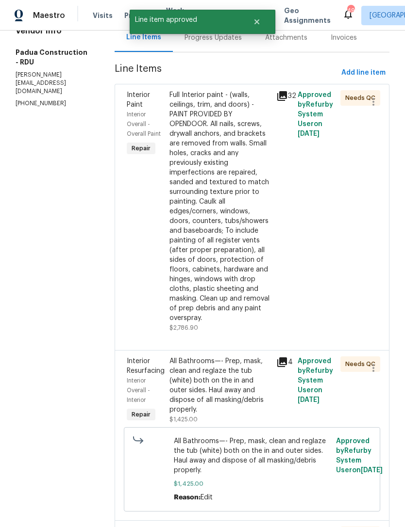
scroll to position [177, 0]
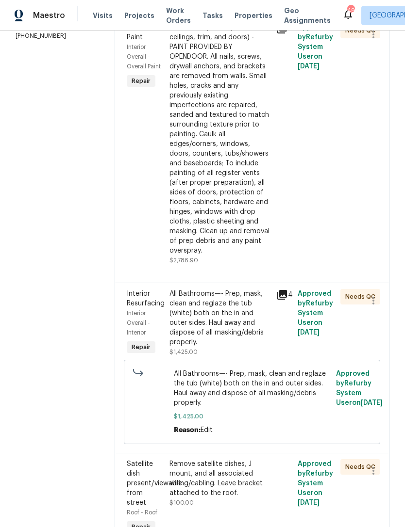
click at [238, 300] on div "All Bathrooms—- Prep, mask, clean and reglaze the tub (white) both on the in an…" at bounding box center [219, 318] width 101 height 58
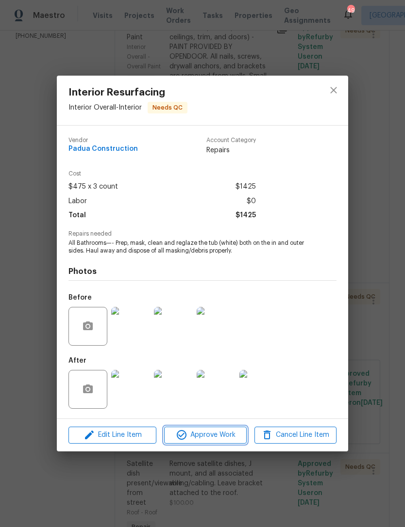
click at [229, 431] on span "Approve Work" at bounding box center [205, 435] width 76 height 12
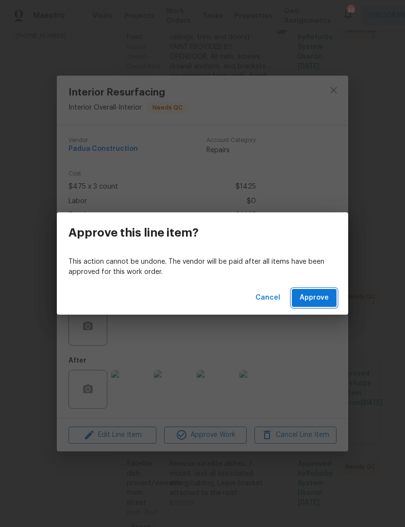
click at [326, 298] on span "Approve" at bounding box center [313, 298] width 29 height 12
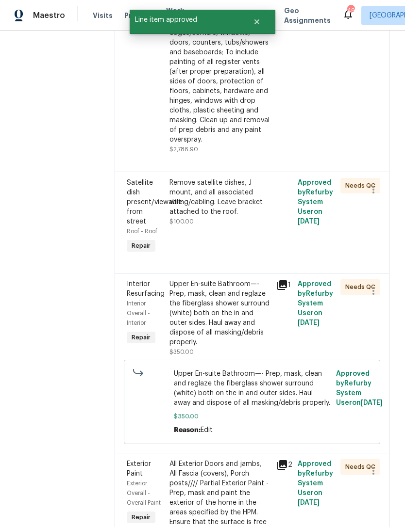
scroll to position [273, 0]
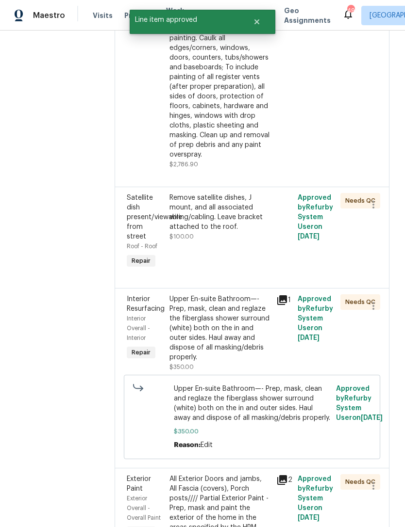
click at [216, 195] on div "Remove satellite dishes, J mount, and all associated wiring/cabling. Leave brac…" at bounding box center [219, 212] width 101 height 39
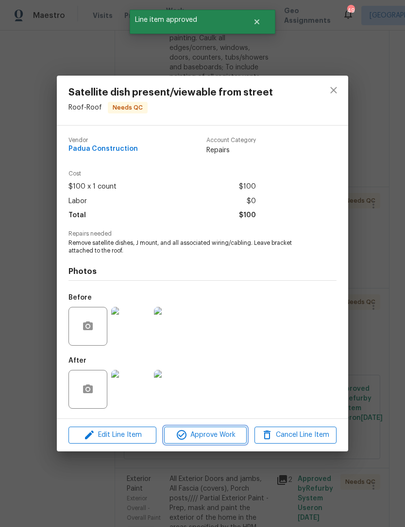
click at [225, 434] on span "Approve Work" at bounding box center [205, 435] width 76 height 12
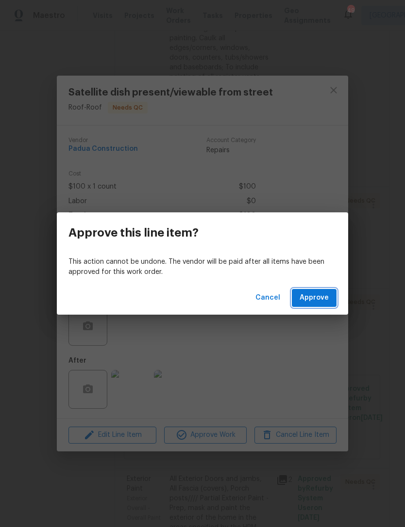
click at [328, 301] on span "Approve" at bounding box center [313, 298] width 29 height 12
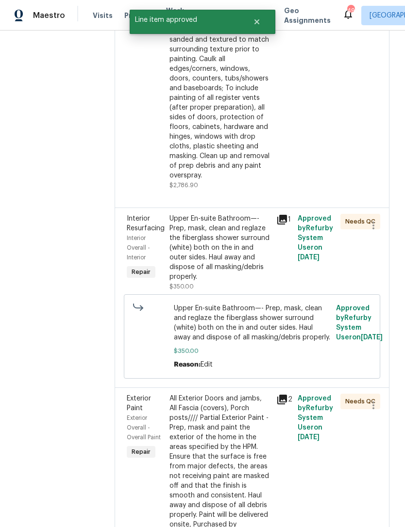
scroll to position [257, 0]
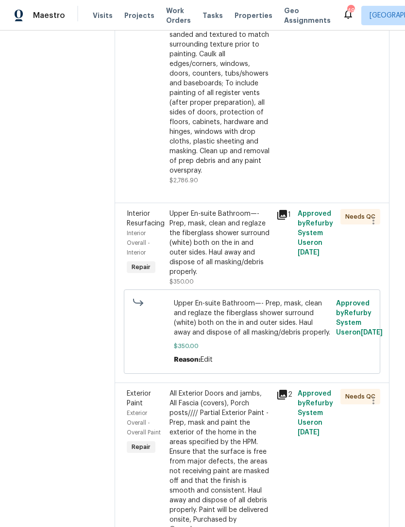
click at [223, 220] on div "Upper En-suite Bathroom—- Prep, mask, clean and reglaze the fiberglass shower s…" at bounding box center [219, 243] width 101 height 68
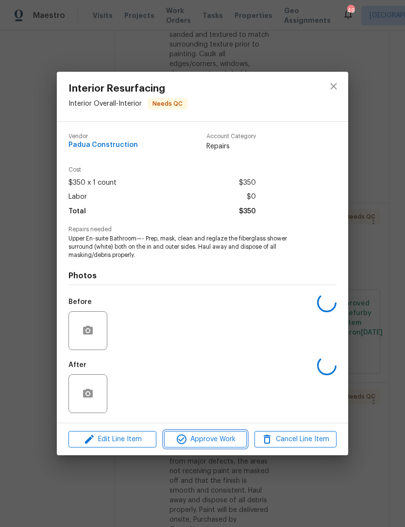
click at [221, 437] on span "Approve Work" at bounding box center [205, 440] width 76 height 12
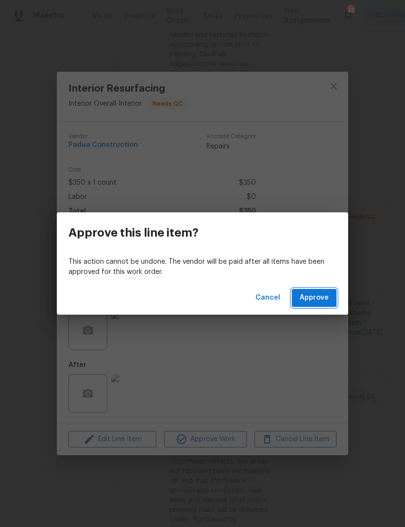
click at [315, 296] on span "Approve" at bounding box center [313, 298] width 29 height 12
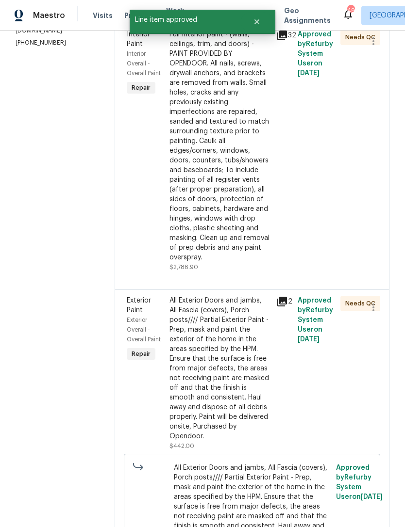
scroll to position [189, 0]
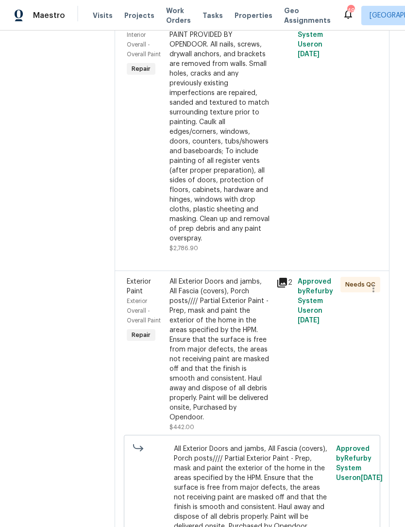
click at [232, 301] on div "All Exterior Doors and jambs, All Fascia (covers), Porch posts//// Partial Exte…" at bounding box center [219, 350] width 101 height 146
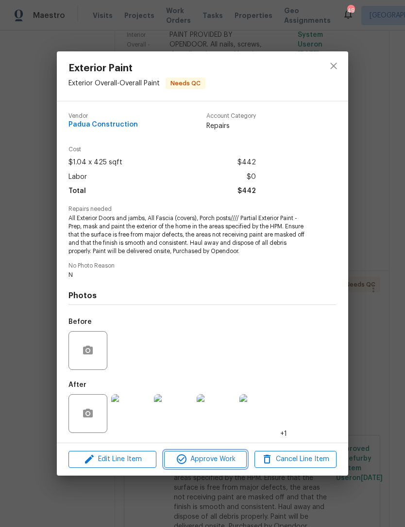
click at [226, 455] on span "Approve Work" at bounding box center [205, 460] width 76 height 12
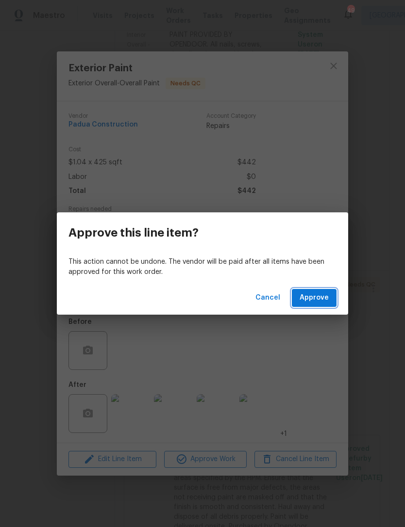
click at [316, 297] on span "Approve" at bounding box center [313, 298] width 29 height 12
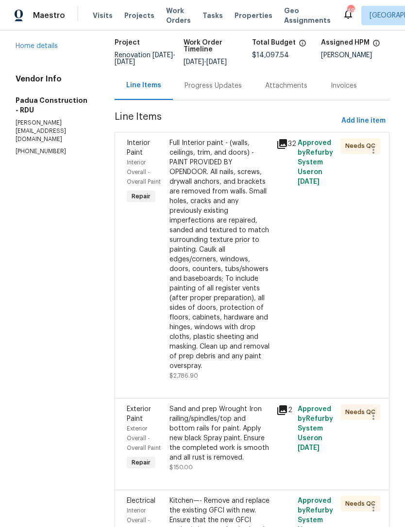
scroll to position [69, 0]
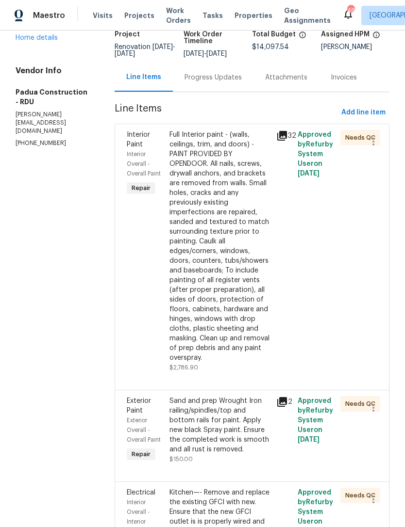
click at [231, 399] on div "Sand and prep Wrought Iron railing/spindles/top and bottom rails for paint. App…" at bounding box center [219, 425] width 101 height 58
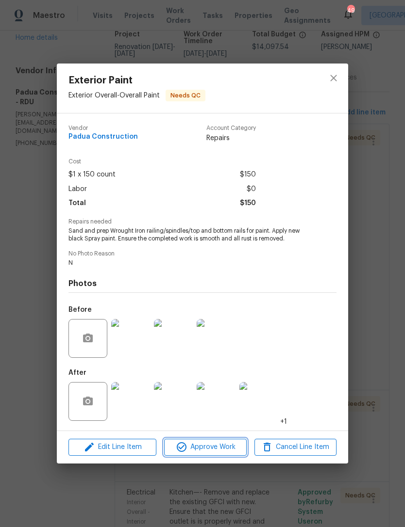
click at [235, 449] on span "Approve Work" at bounding box center [205, 447] width 76 height 12
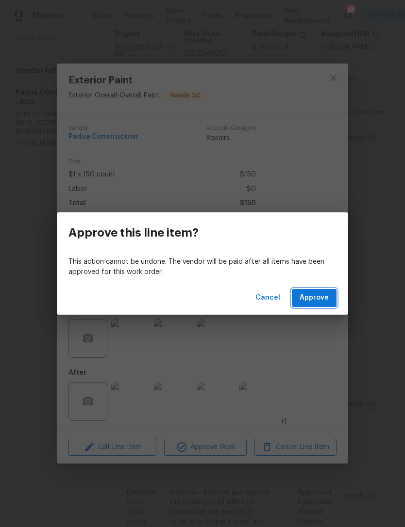
click at [329, 299] on button "Approve" at bounding box center [314, 298] width 45 height 18
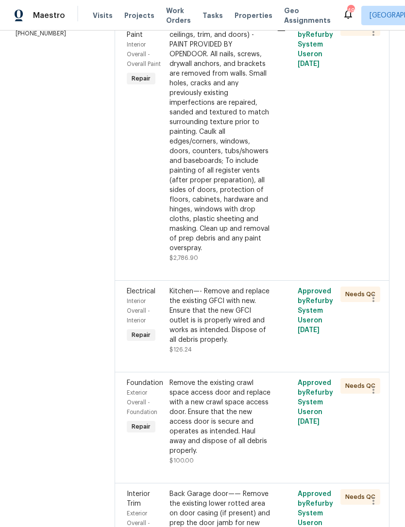
scroll to position [185, 0]
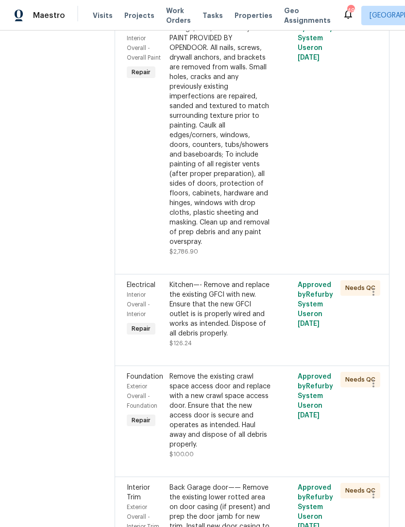
click at [242, 286] on div "Kitchen—- Remove and replace the existing GFCI with new. Ensure that the new GF…" at bounding box center [219, 309] width 101 height 58
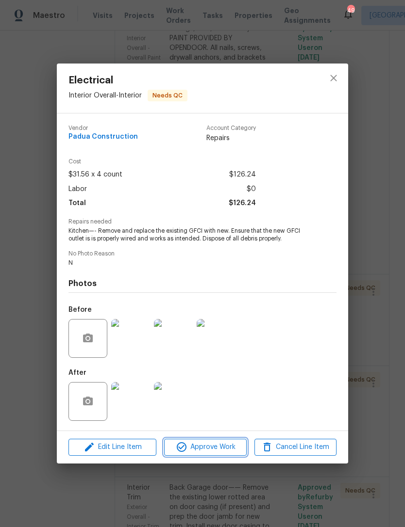
click at [224, 442] on button "Approve Work" at bounding box center [205, 447] width 82 height 17
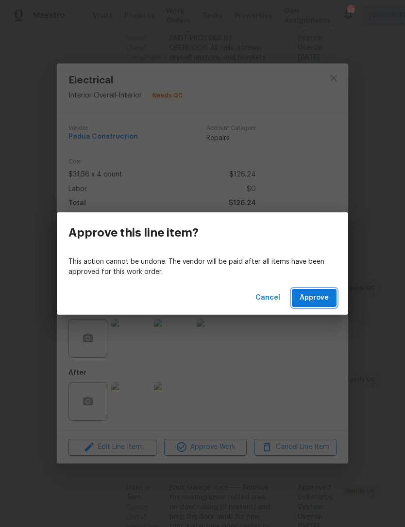
click at [323, 300] on span "Approve" at bounding box center [313, 298] width 29 height 12
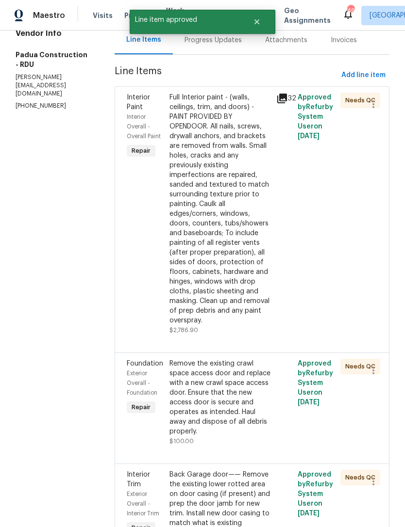
scroll to position [114, 0]
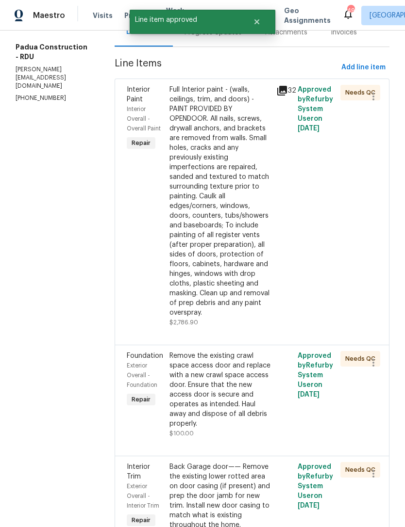
click at [244, 365] on div "Remove the existing crawl space access door and replace with a new crawl space …" at bounding box center [219, 390] width 101 height 78
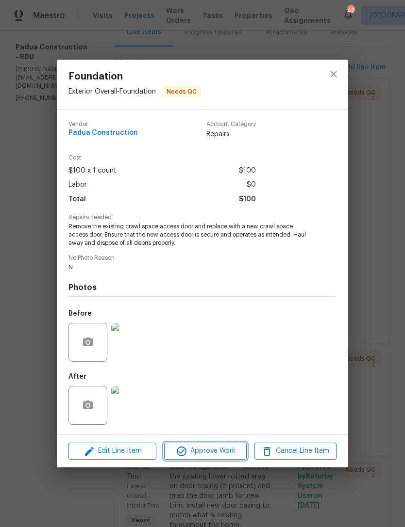
click at [238, 452] on span "Approve Work" at bounding box center [205, 451] width 76 height 12
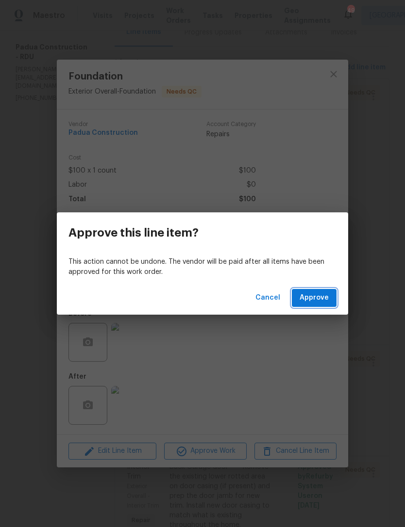
click at [324, 300] on span "Approve" at bounding box center [313, 298] width 29 height 12
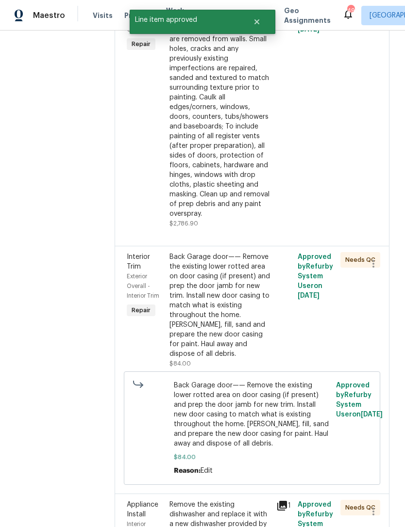
scroll to position [228, 0]
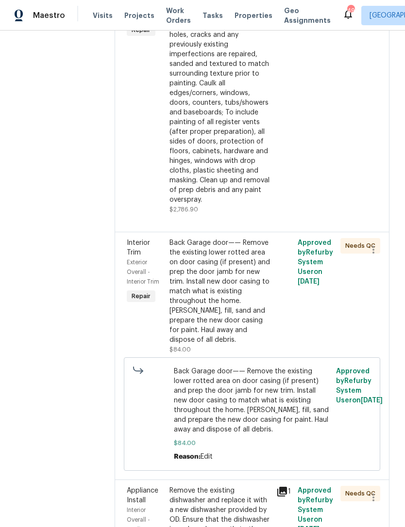
click at [232, 268] on div "Back Garage door—— Remove the existing lower rotted area on door casing (if pre…" at bounding box center [219, 291] width 101 height 107
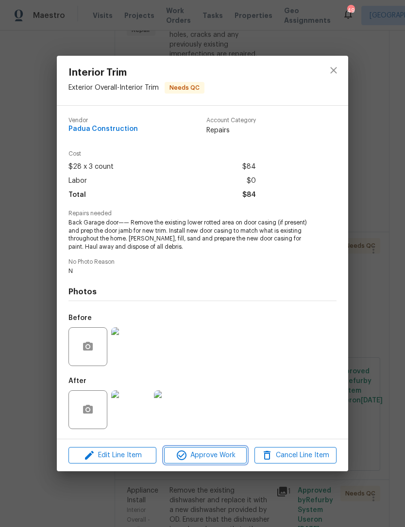
click at [224, 456] on span "Approve Work" at bounding box center [205, 456] width 76 height 12
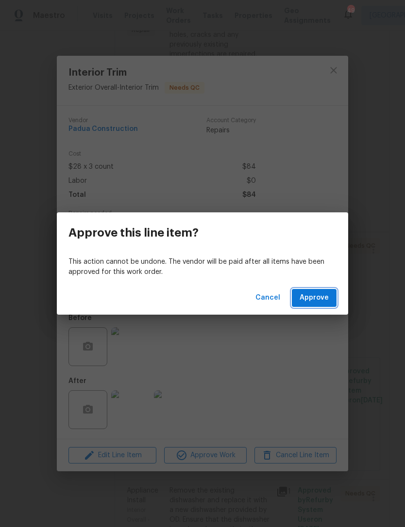
click at [325, 299] on span "Approve" at bounding box center [313, 298] width 29 height 12
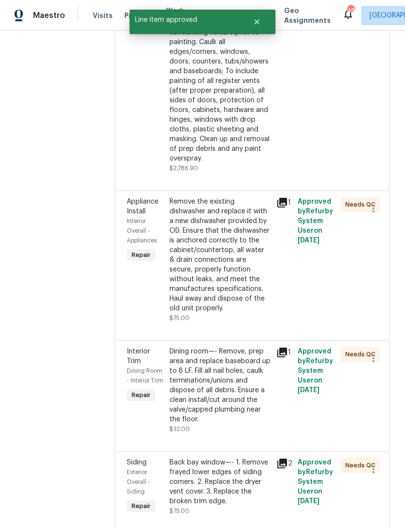
scroll to position [271, 0]
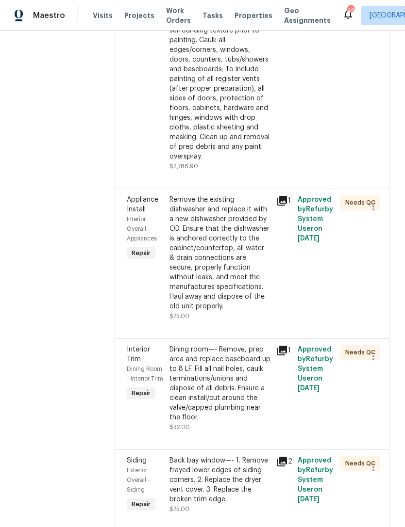
click at [222, 239] on div "Remove the existing dishwasher and replace it with a new dishwasher provided by…" at bounding box center [219, 253] width 101 height 116
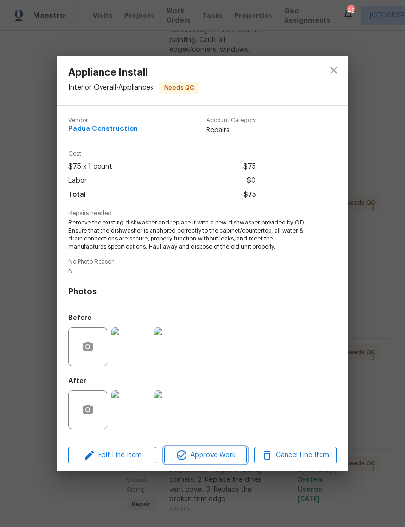
click at [228, 461] on span "Approve Work" at bounding box center [205, 456] width 76 height 12
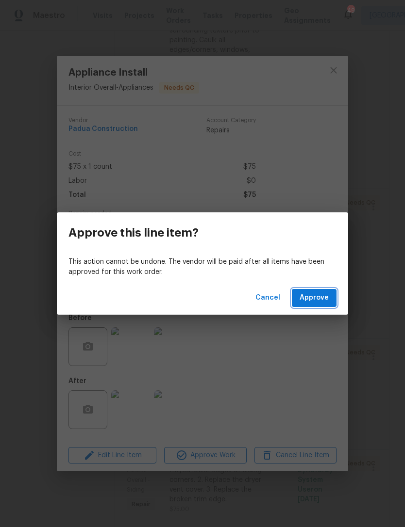
click at [328, 304] on span "Approve" at bounding box center [313, 298] width 29 height 12
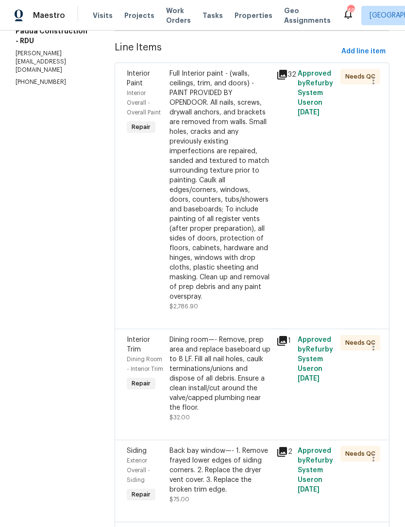
scroll to position [131, 0]
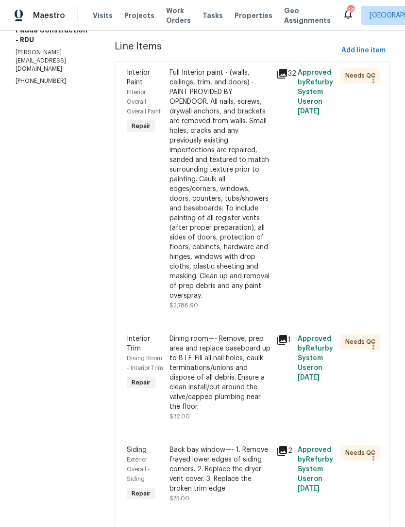
click at [188, 368] on div "Dining room—- Remove, prep area and replace baseboard up to 8 LF. Fill all nail…" at bounding box center [219, 373] width 101 height 78
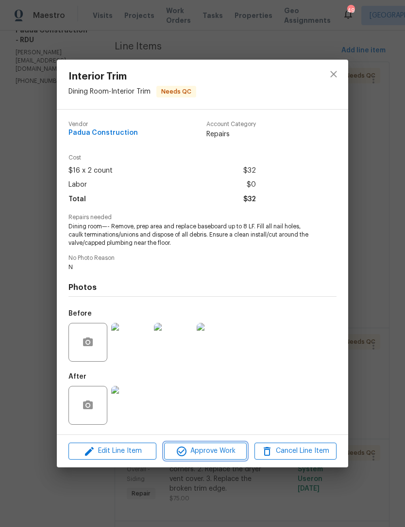
click at [218, 452] on span "Approve Work" at bounding box center [205, 451] width 76 height 12
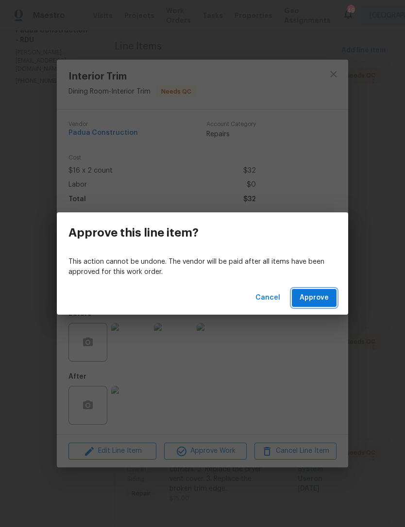
click at [313, 300] on span "Approve" at bounding box center [313, 298] width 29 height 12
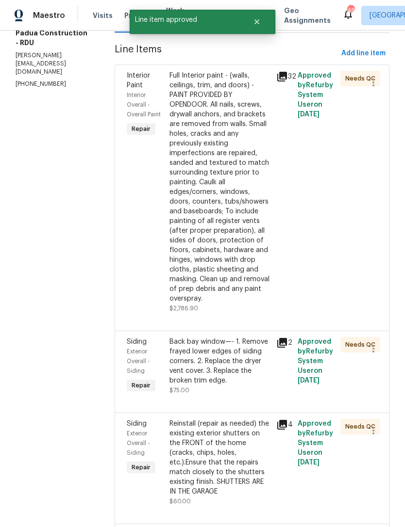
scroll to position [146, 0]
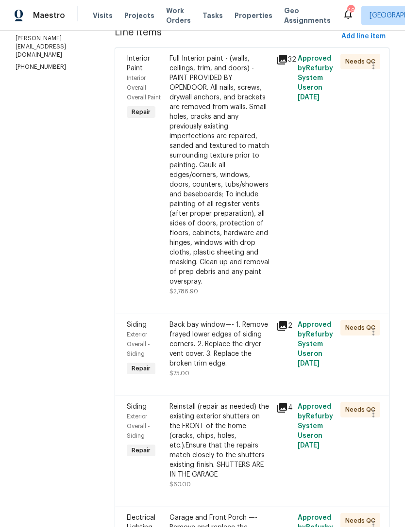
click at [219, 320] on div "Back bay window—- 1. Remove frayed lower edges of siding corners. 2. Replace th…" at bounding box center [219, 344] width 101 height 49
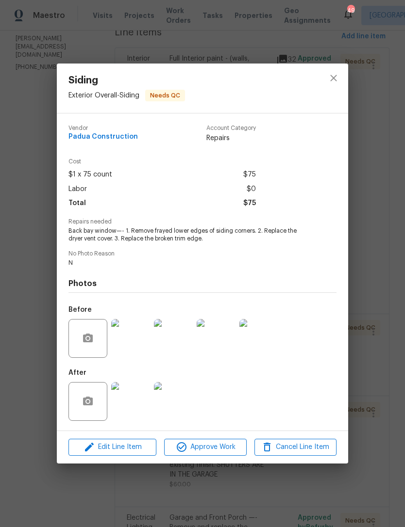
click at [176, 399] on img at bounding box center [173, 401] width 39 height 39
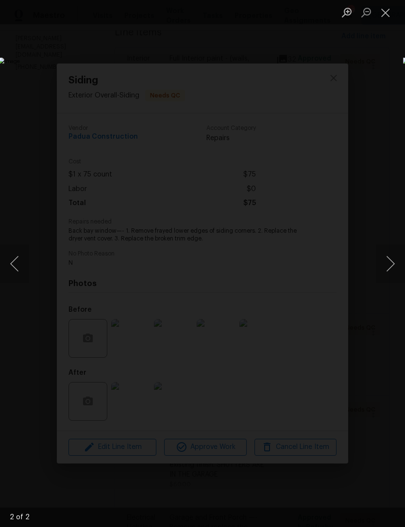
click at [383, 12] on button "Close lightbox" at bounding box center [384, 12] width 19 height 17
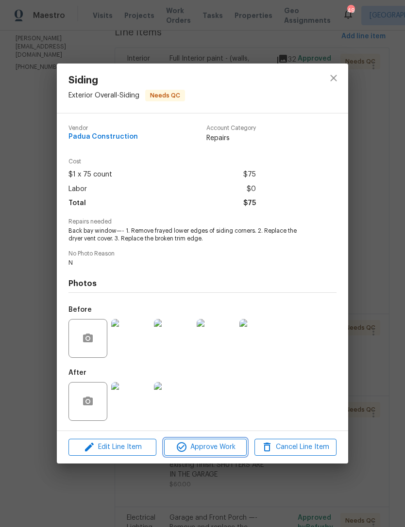
click at [219, 444] on span "Approve Work" at bounding box center [205, 447] width 76 height 12
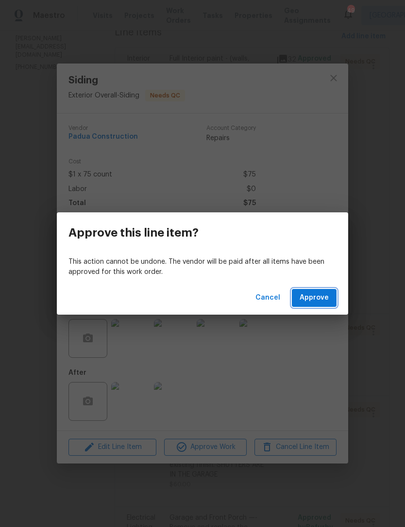
click at [323, 300] on span "Approve" at bounding box center [313, 298] width 29 height 12
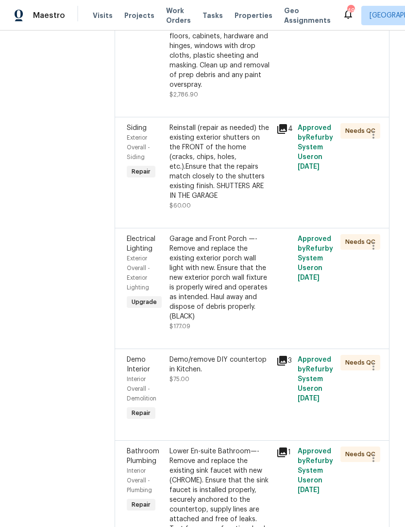
scroll to position [343, 0]
click at [230, 256] on div "Garage and Front Porch —- Remove and replace the existing exterior porch wall l…" at bounding box center [219, 277] width 101 height 87
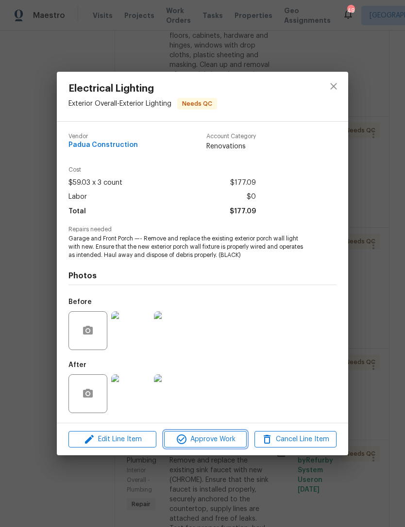
click at [235, 436] on span "Approve Work" at bounding box center [205, 440] width 76 height 12
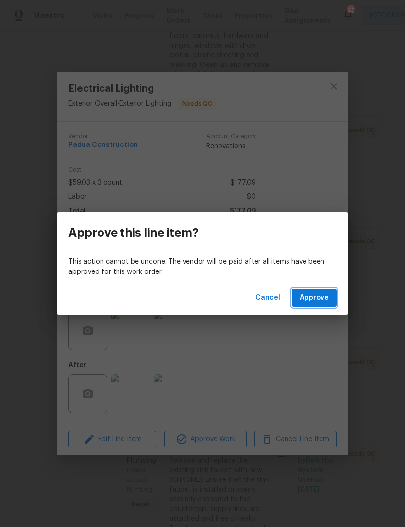
click at [333, 295] on button "Approve" at bounding box center [314, 298] width 45 height 18
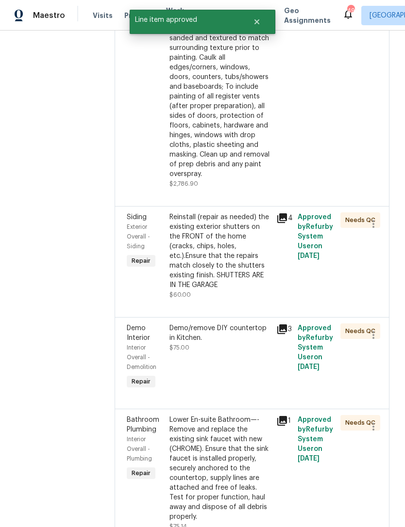
scroll to position [254, 0]
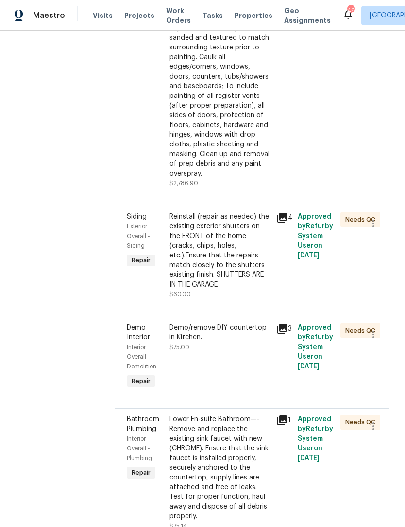
click at [214, 323] on div "Demo/remove DIY countertop in Kitchen. $75.00" at bounding box center [219, 337] width 101 height 29
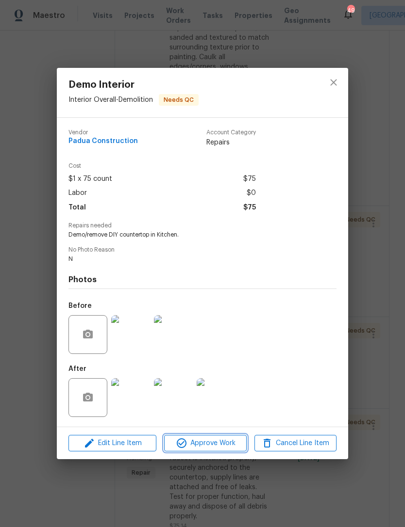
click at [227, 444] on span "Approve Work" at bounding box center [205, 444] width 76 height 12
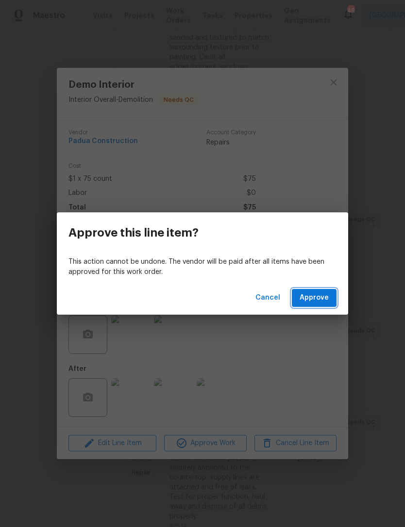
click at [317, 295] on span "Approve" at bounding box center [313, 298] width 29 height 12
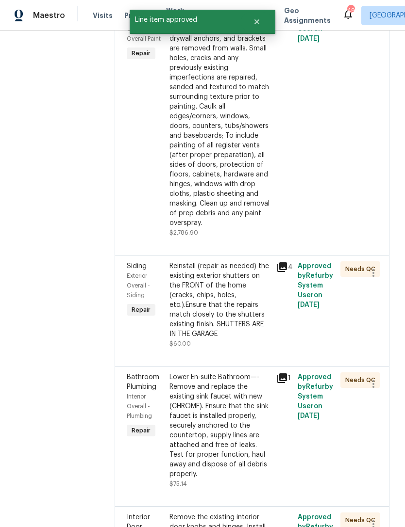
scroll to position [212, 0]
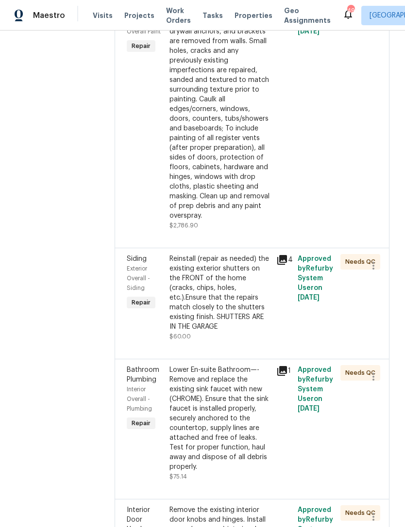
click at [234, 271] on div "Reinstall (repair as needed) the existing exterior shutters on the FRONT of the…" at bounding box center [219, 293] width 101 height 78
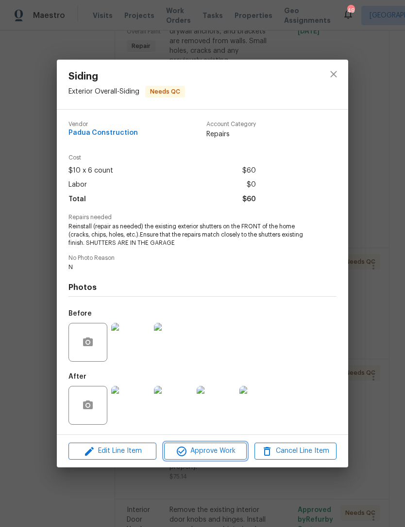
click at [222, 452] on span "Approve Work" at bounding box center [205, 451] width 76 height 12
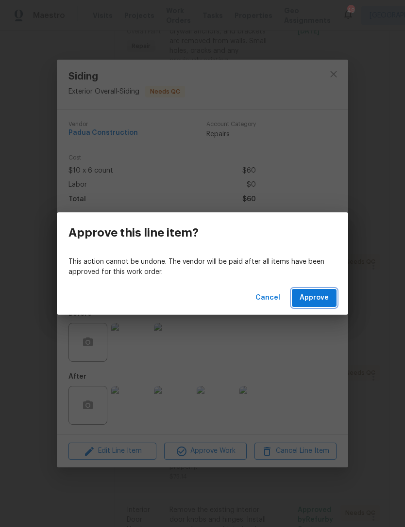
click at [312, 299] on span "Approve" at bounding box center [313, 298] width 29 height 12
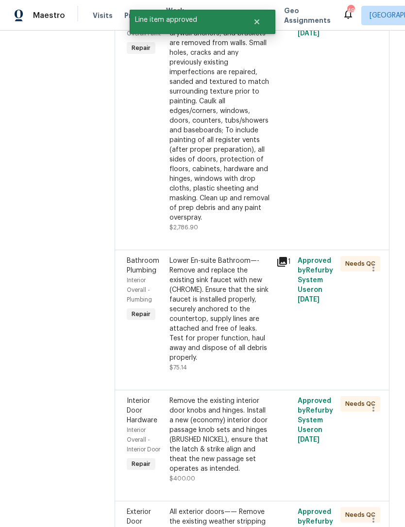
scroll to position [246, 0]
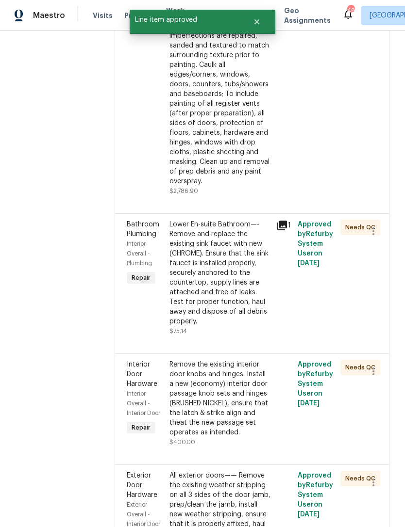
click at [212, 263] on div "Lower En-suite Bathroom—- Remove and replace the existing sink faucet with new …" at bounding box center [219, 273] width 101 height 107
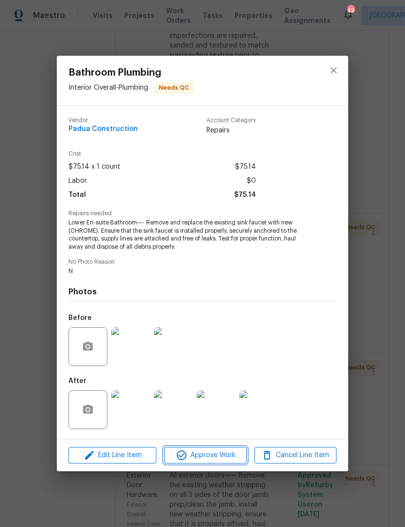
click at [220, 449] on button "Approve Work" at bounding box center [205, 455] width 82 height 17
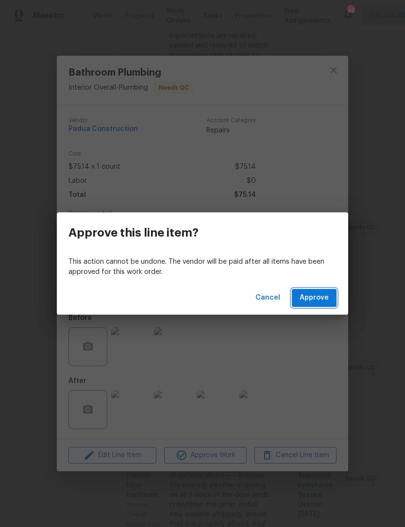
click at [334, 296] on button "Approve" at bounding box center [314, 298] width 45 height 18
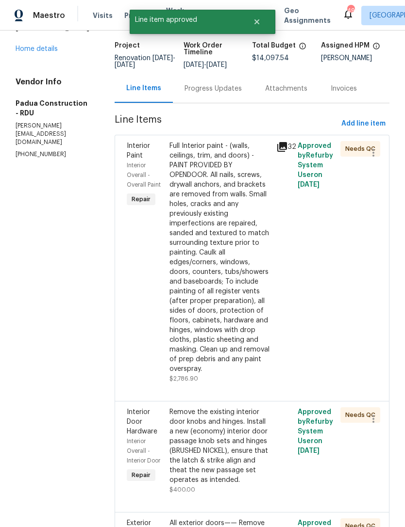
scroll to position [62, 0]
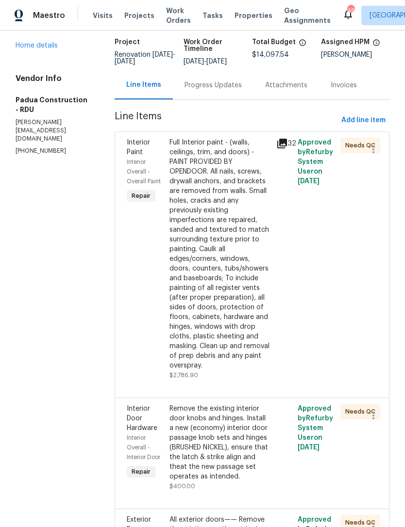
click at [225, 404] on div "Remove the existing interior door knobs and hinges. Install a new (economy) int…" at bounding box center [219, 443] width 101 height 78
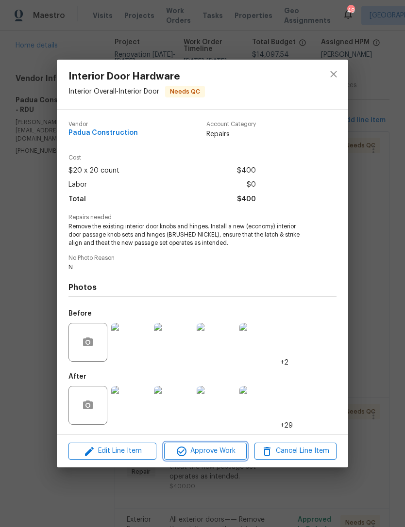
click at [225, 452] on span "Approve Work" at bounding box center [205, 451] width 76 height 12
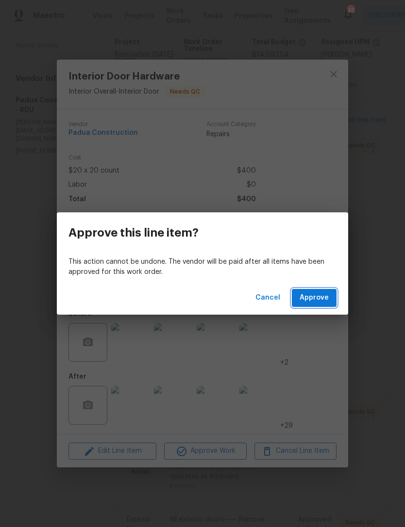
click at [320, 302] on span "Approve" at bounding box center [313, 298] width 29 height 12
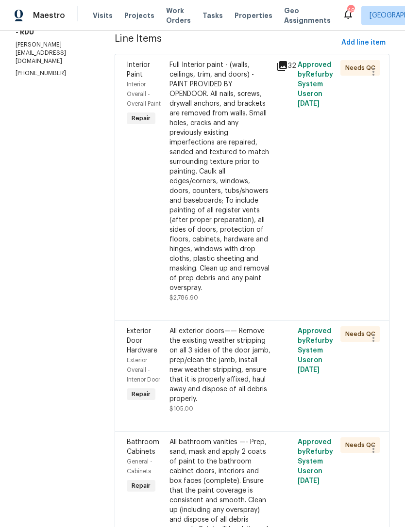
scroll to position [142, 0]
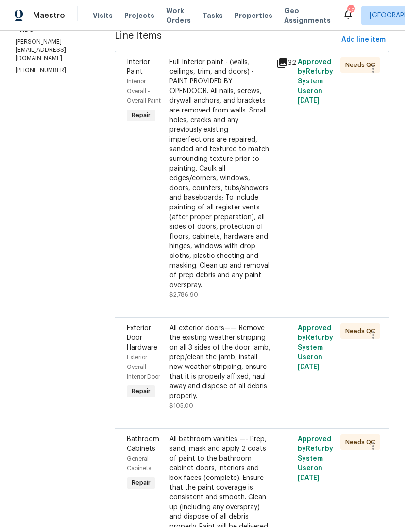
click at [232, 327] on div "All exterior doors—— Remove the existing weather stripping on all 3 sides of th…" at bounding box center [219, 363] width 101 height 78
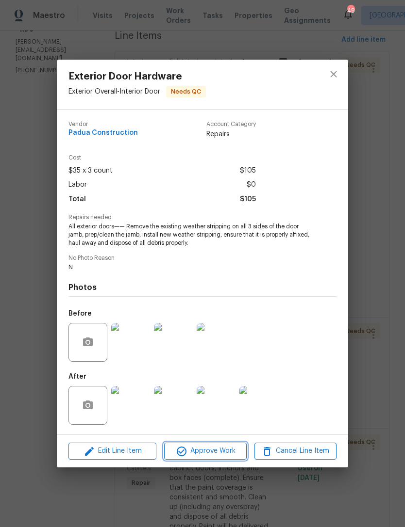
click at [215, 452] on span "Approve Work" at bounding box center [205, 451] width 76 height 12
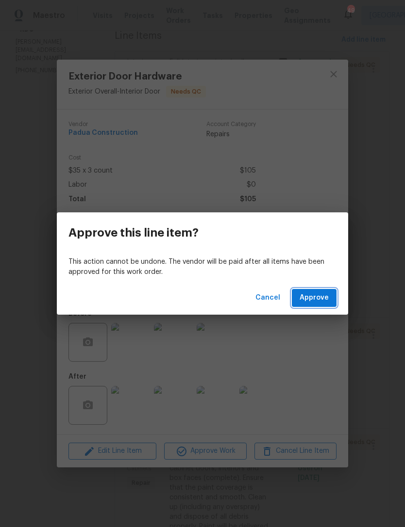
click at [327, 296] on span "Approve" at bounding box center [313, 298] width 29 height 12
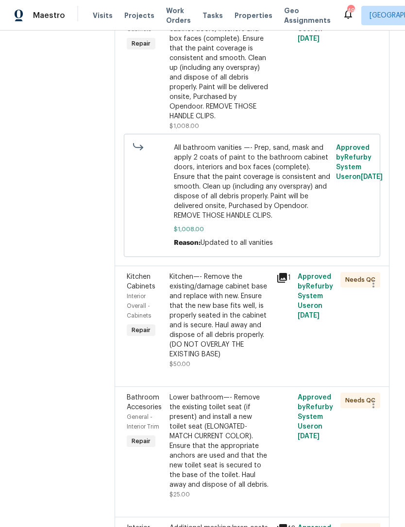
scroll to position [472, 0]
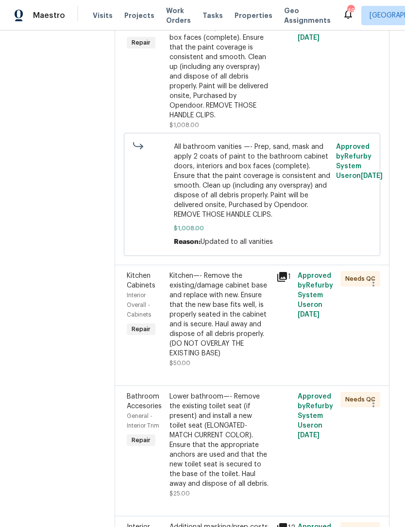
click at [232, 271] on div "Kitchen—- Remove the existing/damage cabinet base and replace with new. Ensure …" at bounding box center [219, 314] width 101 height 87
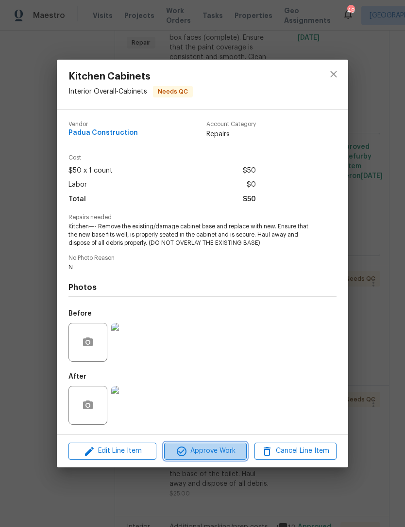
click at [224, 455] on span "Approve Work" at bounding box center [205, 451] width 76 height 12
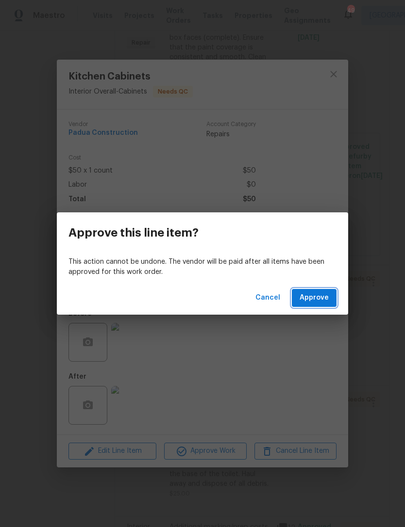
click at [321, 295] on span "Approve" at bounding box center [313, 298] width 29 height 12
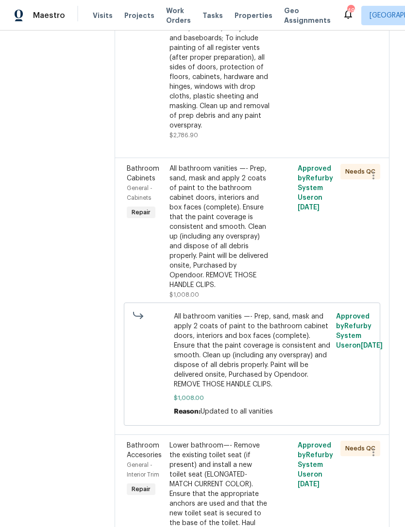
scroll to position [327, 0]
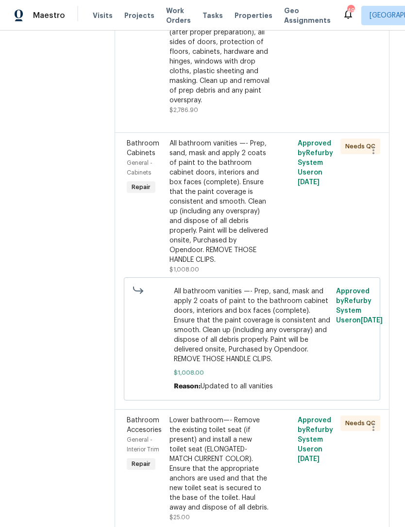
click at [230, 419] on div "Lower bathroom—- Remove the existing toilet seat (if present) and install a new…" at bounding box center [219, 464] width 101 height 97
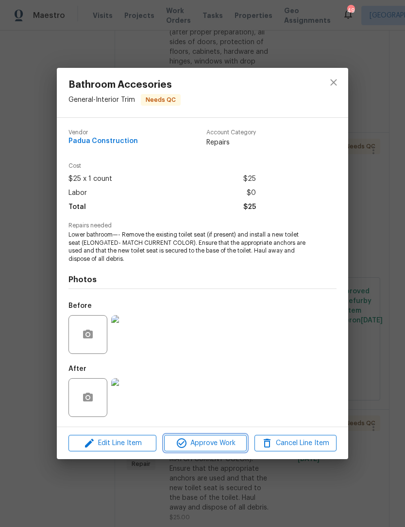
click at [230, 440] on span "Approve Work" at bounding box center [205, 444] width 76 height 12
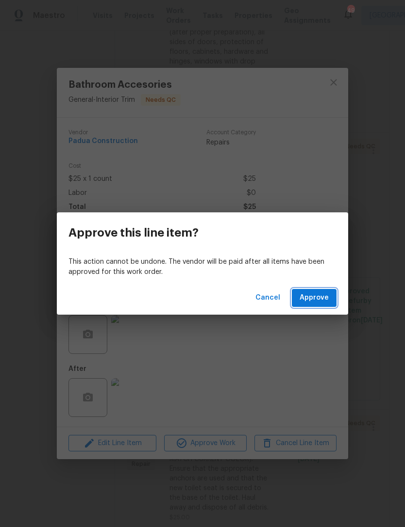
click at [317, 300] on span "Approve" at bounding box center [313, 298] width 29 height 12
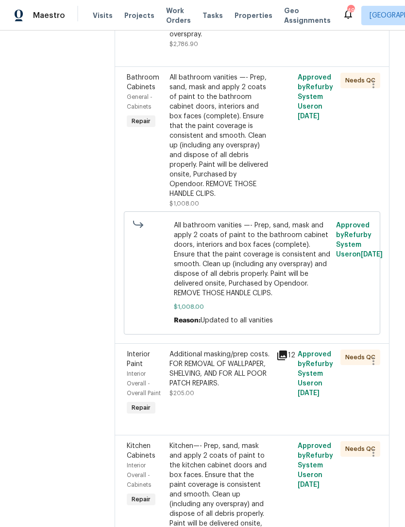
scroll to position [412, 0]
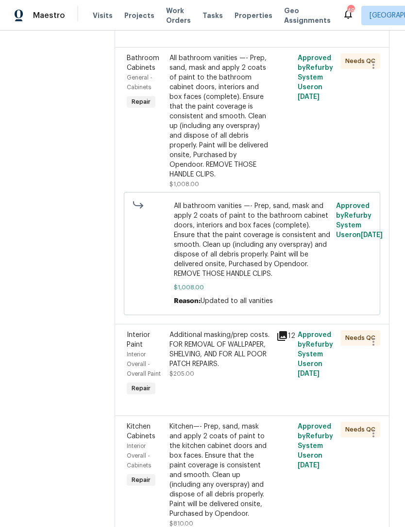
click at [215, 331] on div "Additional masking/prep costs. FOR REMOVAL OF WALLPAPER, SHELVING, AND FOR ALL …" at bounding box center [219, 354] width 101 height 49
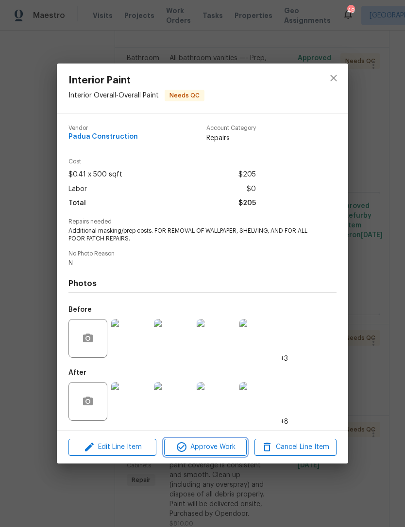
click at [235, 446] on span "Approve Work" at bounding box center [205, 447] width 76 height 12
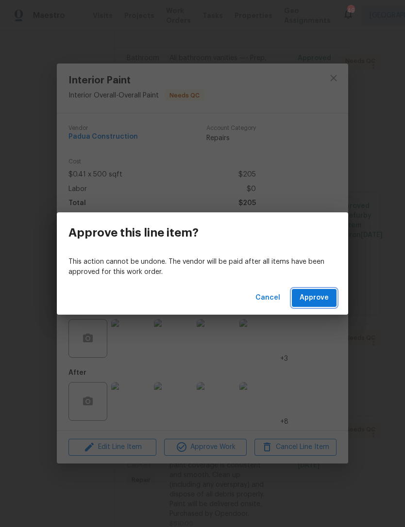
click at [324, 299] on span "Approve" at bounding box center [313, 298] width 29 height 12
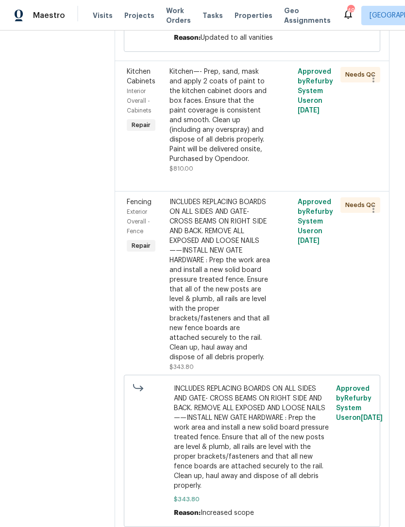
scroll to position [678, 0]
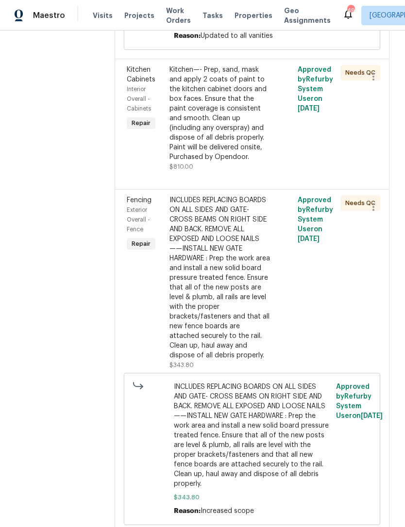
click at [246, 250] on div "INCLUDES REPLACING BOARDS ON ALL SIDES AND GATE- CROSS BEAMS ON RIGHT SIDE AND …" at bounding box center [219, 278] width 101 height 165
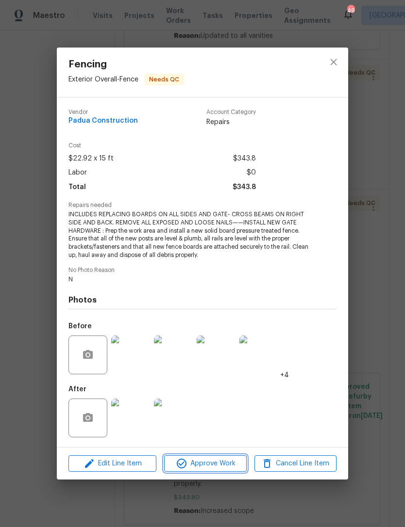
click at [227, 462] on span "Approve Work" at bounding box center [205, 464] width 76 height 12
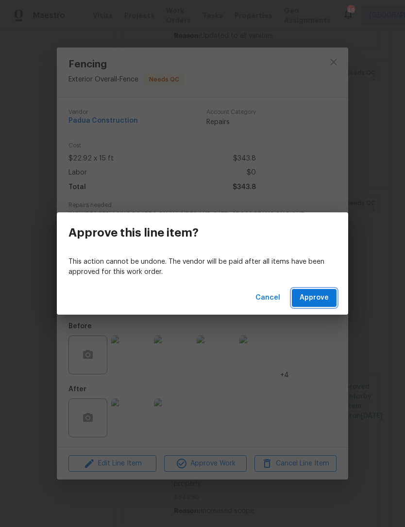
click at [320, 301] on span "Approve" at bounding box center [313, 298] width 29 height 12
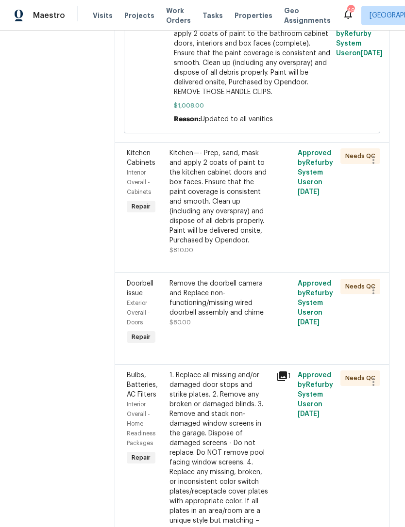
scroll to position [595, 0]
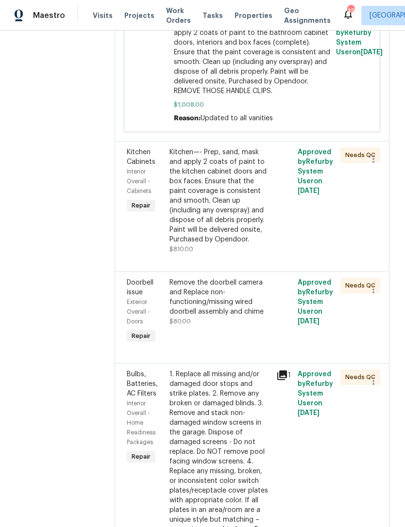
click at [222, 278] on div "Remove the doorbell camera and Replace non-functioning/missing wired doorbell a…" at bounding box center [219, 297] width 101 height 39
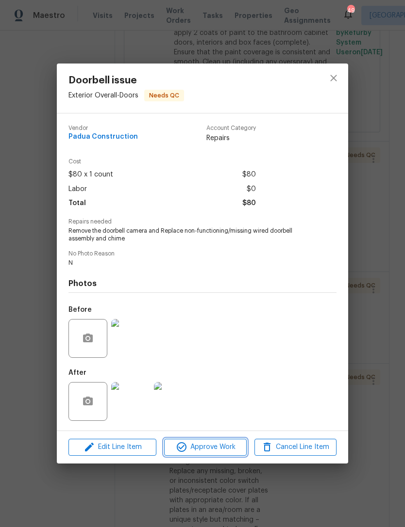
click at [226, 444] on span "Approve Work" at bounding box center [205, 447] width 76 height 12
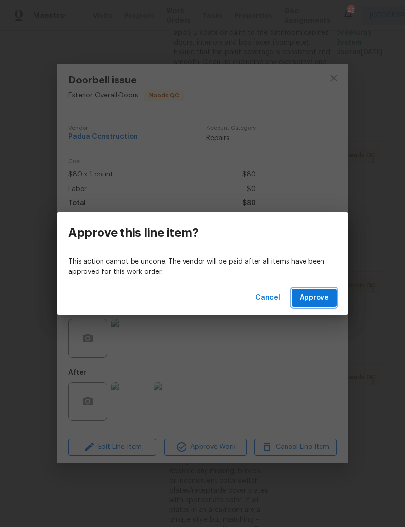
click at [324, 294] on span "Approve" at bounding box center [313, 298] width 29 height 12
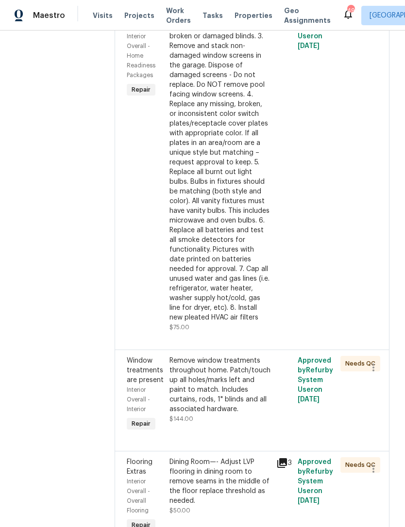
scroll to position [872, 0]
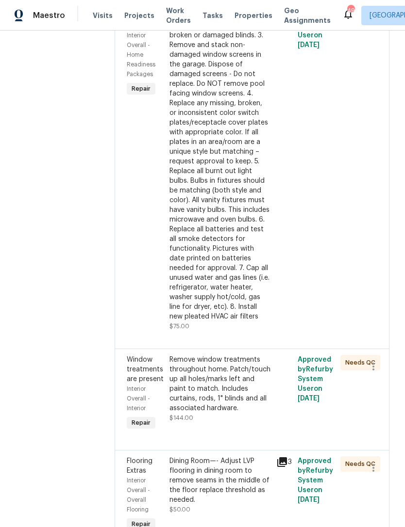
click at [234, 355] on div "Remove window treatments throughout home. Patch/touch up all holes/marks left a…" at bounding box center [219, 384] width 101 height 58
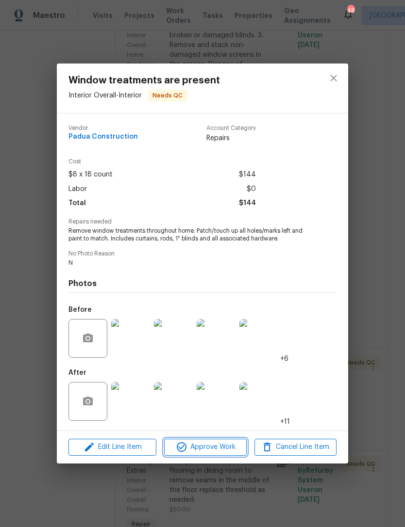
click at [222, 443] on span "Approve Work" at bounding box center [205, 447] width 76 height 12
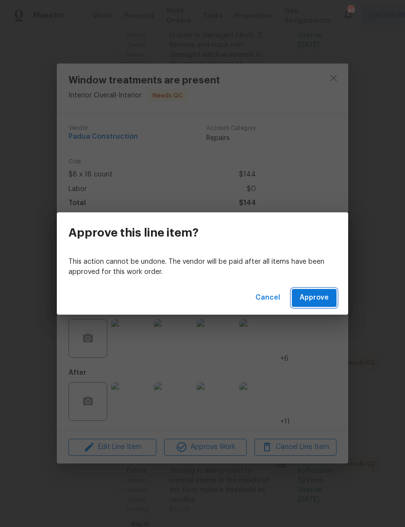
click at [313, 301] on span "Approve" at bounding box center [313, 298] width 29 height 12
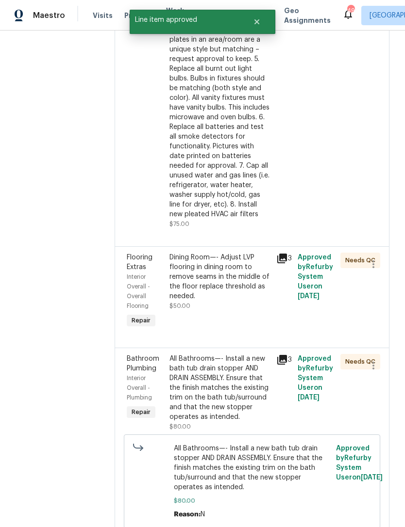
scroll to position [979, 0]
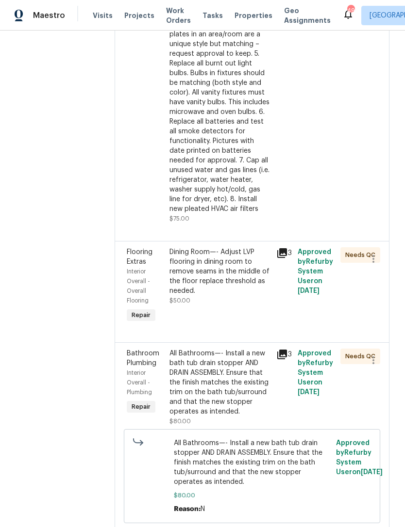
click at [242, 247] on div "Dining Room—- Adjust LVP flooring in dining room to remove seams in the middle …" at bounding box center [219, 271] width 101 height 49
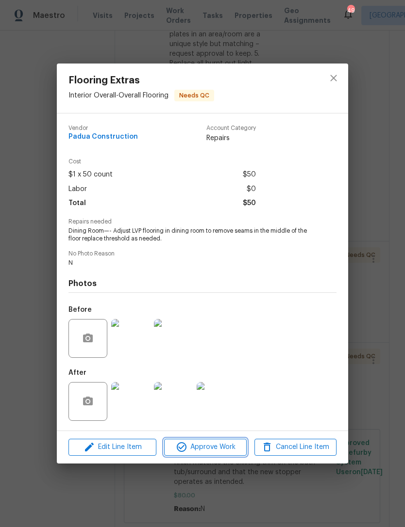
click at [233, 447] on span "Approve Work" at bounding box center [205, 447] width 76 height 12
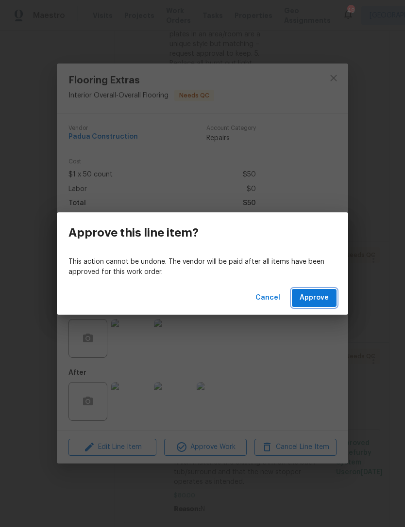
click at [332, 297] on button "Approve" at bounding box center [314, 298] width 45 height 18
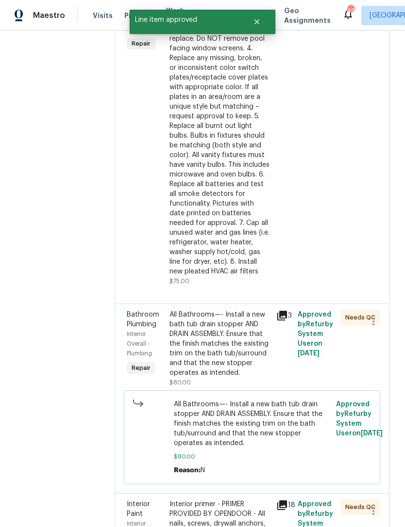
scroll to position [920, 0]
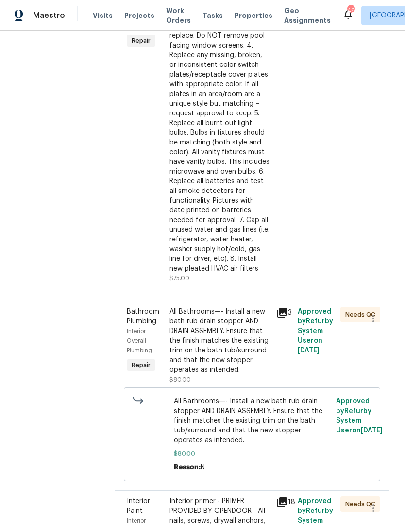
click at [277, 307] on icon at bounding box center [282, 313] width 12 height 12
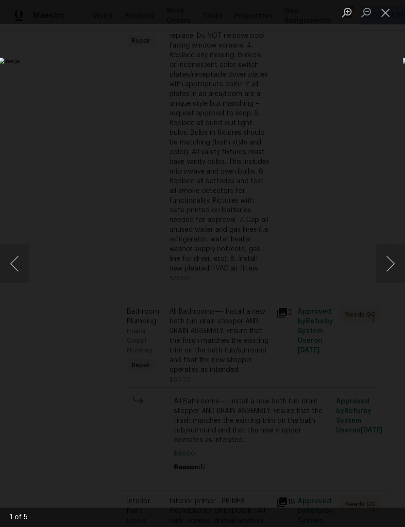
click at [388, 261] on button "Next image" at bounding box center [389, 263] width 29 height 39
click at [387, 264] on button "Next image" at bounding box center [389, 263] width 29 height 39
click at [386, 265] on button "Next image" at bounding box center [389, 263] width 29 height 39
click at [389, 12] on button "Close lightbox" at bounding box center [384, 12] width 19 height 17
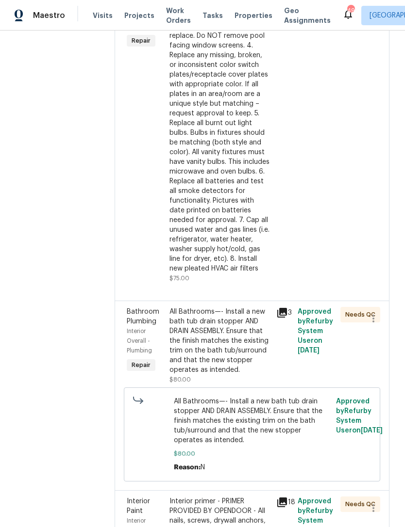
click at [204, 307] on div "All Bathrooms—- Install a new bath tub drain stopper AND DRAIN ASSEMBLY. Ensure…" at bounding box center [219, 341] width 101 height 68
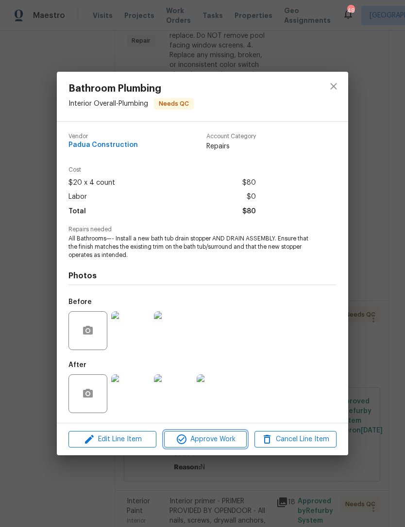
click at [223, 438] on span "Approve Work" at bounding box center [205, 440] width 76 height 12
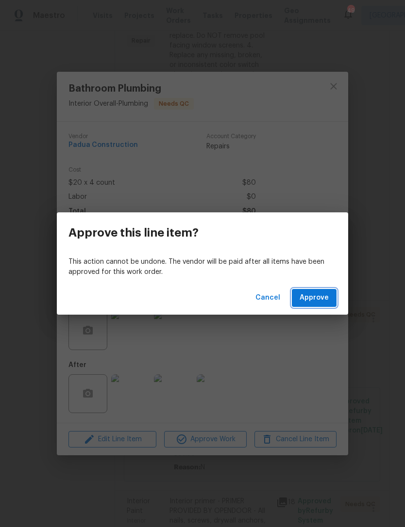
click at [328, 299] on span "Approve" at bounding box center [313, 298] width 29 height 12
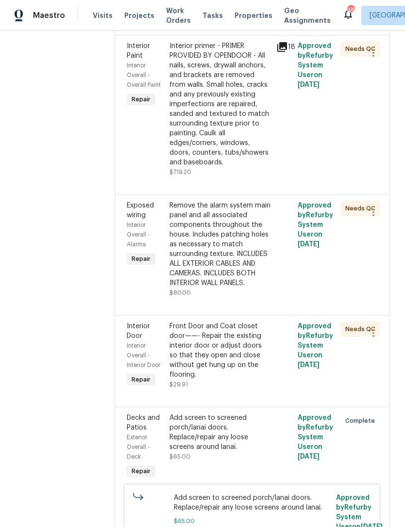
scroll to position [1187, 0]
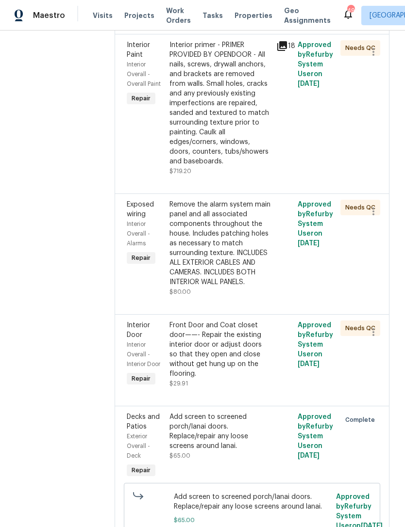
click at [238, 200] on div "Remove the alarm system main panel and all associated components throughout the…" at bounding box center [219, 243] width 101 height 87
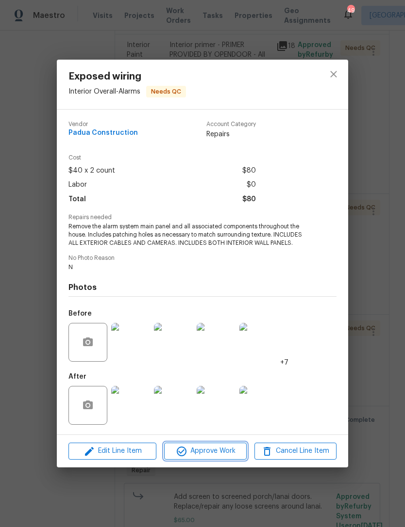
click at [223, 450] on span "Approve Work" at bounding box center [205, 451] width 76 height 12
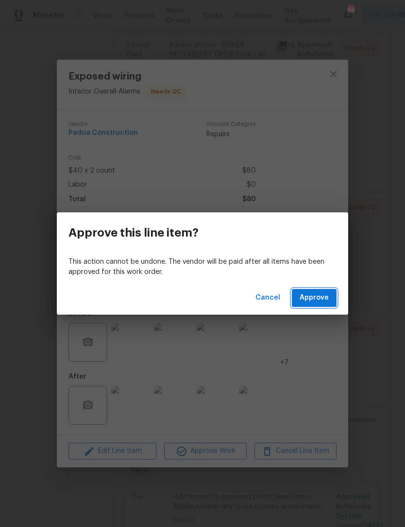
click at [324, 293] on span "Approve" at bounding box center [313, 298] width 29 height 12
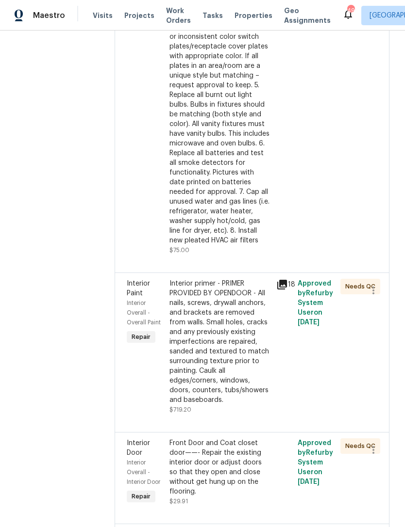
scroll to position [959, 0]
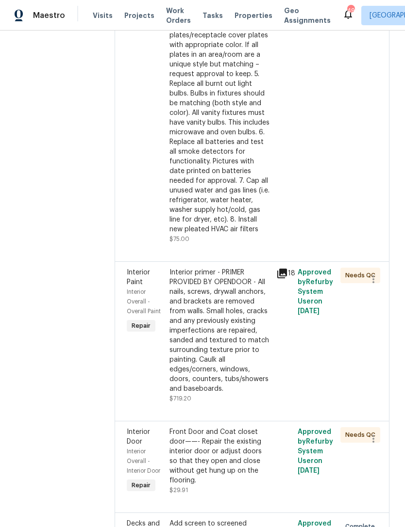
click at [212, 269] on div "Interior primer - PRIMER PROVIDED BY OPENDOOR - All nails, screws, drywall anch…" at bounding box center [219, 331] width 101 height 126
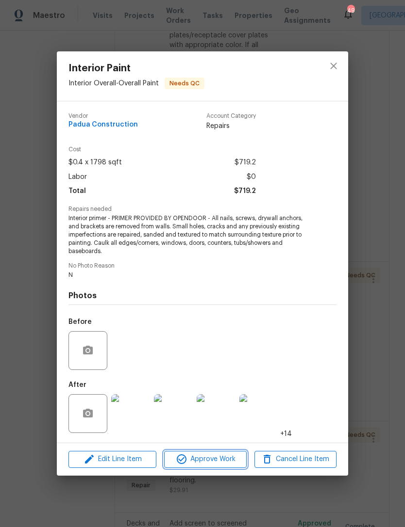
click at [235, 456] on span "Approve Work" at bounding box center [205, 460] width 76 height 12
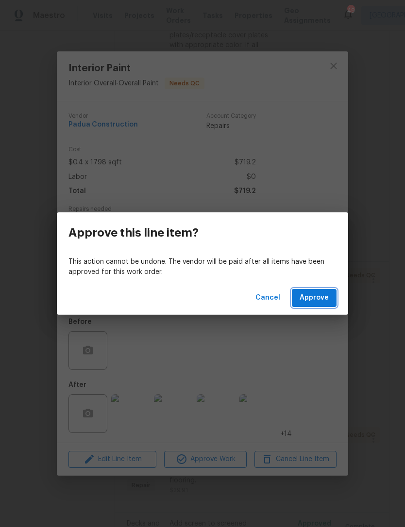
click at [322, 296] on span "Approve" at bounding box center [313, 298] width 29 height 12
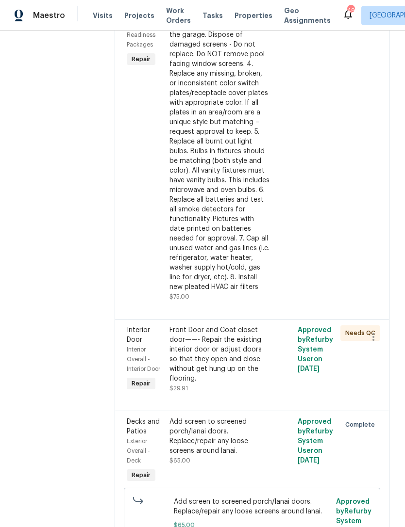
scroll to position [914, 0]
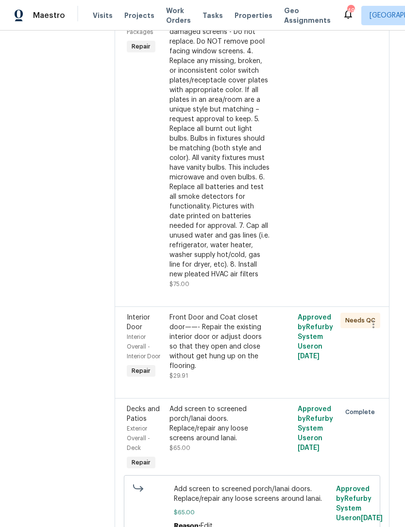
click at [234, 313] on div "Front Door and Coat closet door——- Repair the existing interior door or adjust …" at bounding box center [219, 342] width 101 height 58
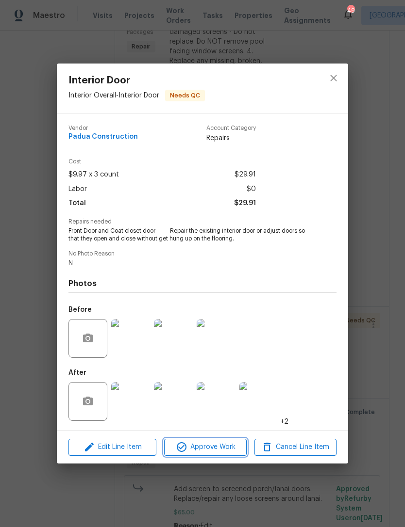
click at [223, 445] on span "Approve Work" at bounding box center [205, 447] width 76 height 12
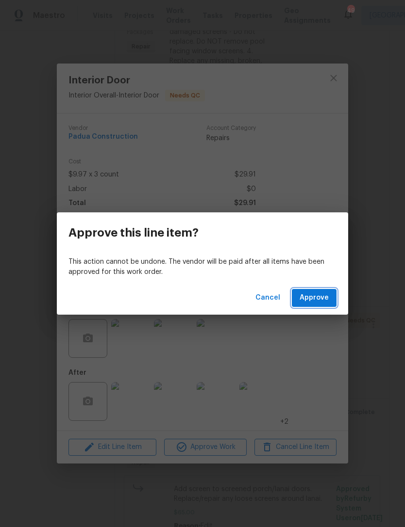
click at [318, 295] on span "Approve" at bounding box center [313, 298] width 29 height 12
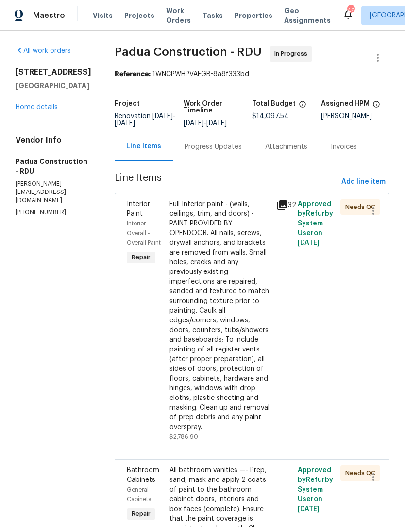
scroll to position [0, 0]
click at [40, 111] on link "Home details" at bounding box center [37, 107] width 42 height 7
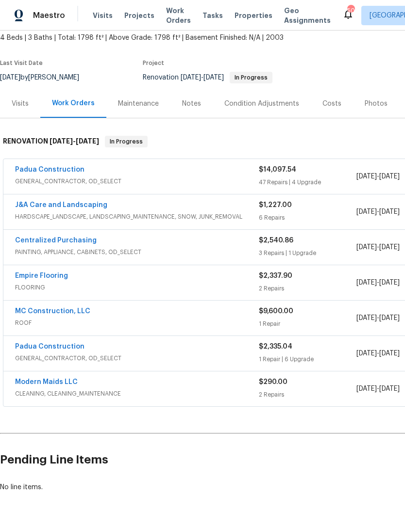
scroll to position [57, 0]
click at [373, 98] on div "Photos" at bounding box center [376, 104] width 46 height 29
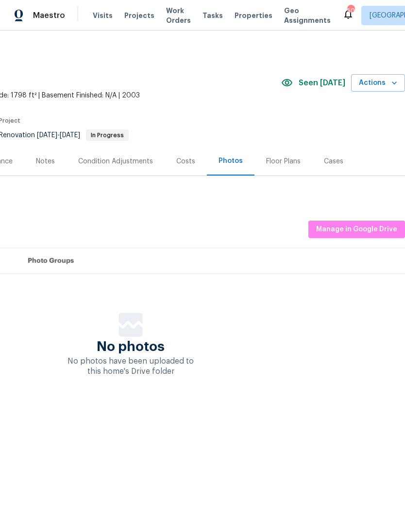
scroll to position [0, 144]
click at [360, 228] on span "Manage in Google Drive" at bounding box center [356, 230] width 81 height 12
